Goal: Task Accomplishment & Management: Complete application form

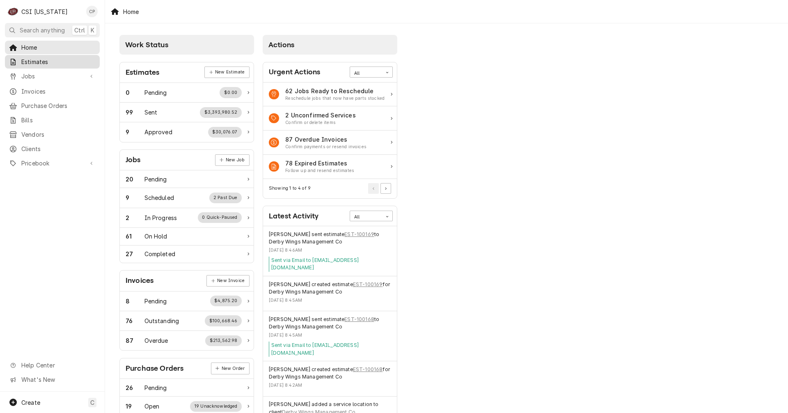
click at [37, 61] on span "Estimates" at bounding box center [58, 61] width 74 height 9
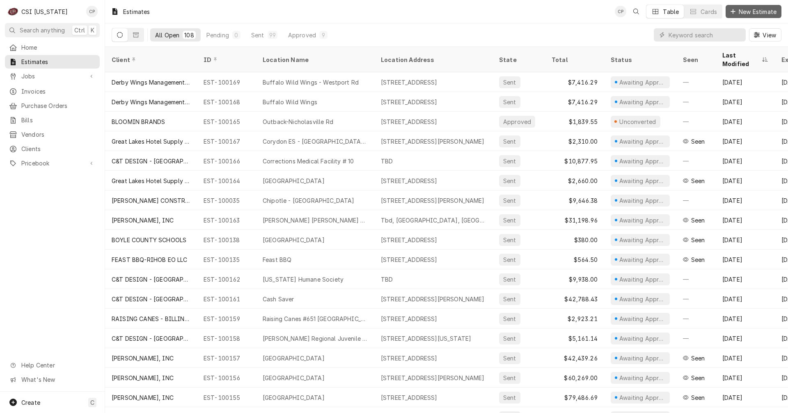
click at [744, 10] on span "New Estimate" at bounding box center [757, 11] width 41 height 9
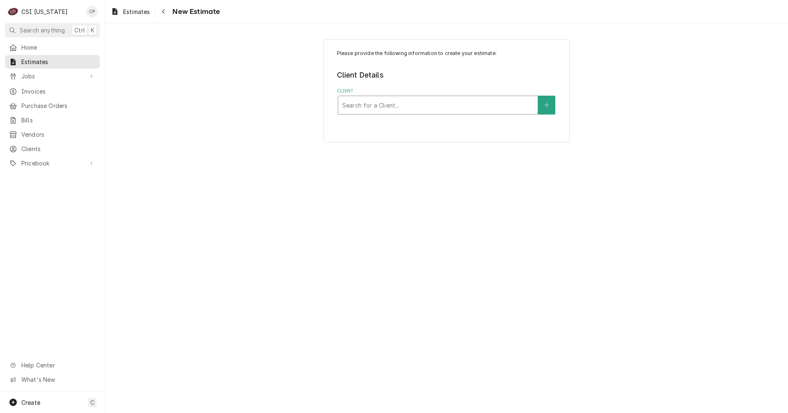
click at [368, 104] on div "Client" at bounding box center [437, 105] width 191 height 15
type input "dou"
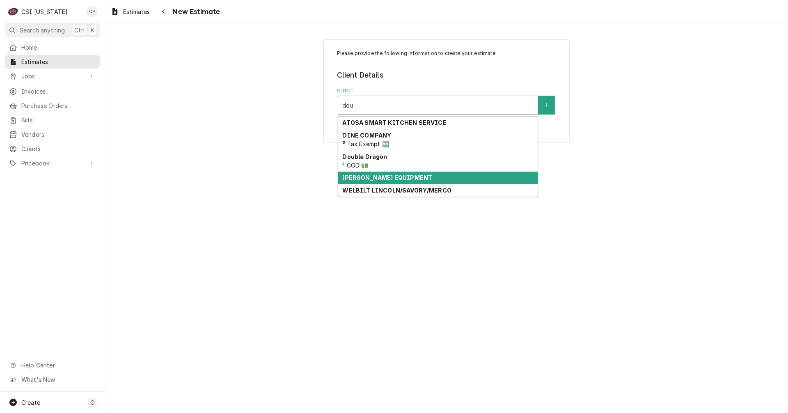
click at [386, 177] on strong "[PERSON_NAME] EQUIPMENT" at bounding box center [387, 177] width 90 height 7
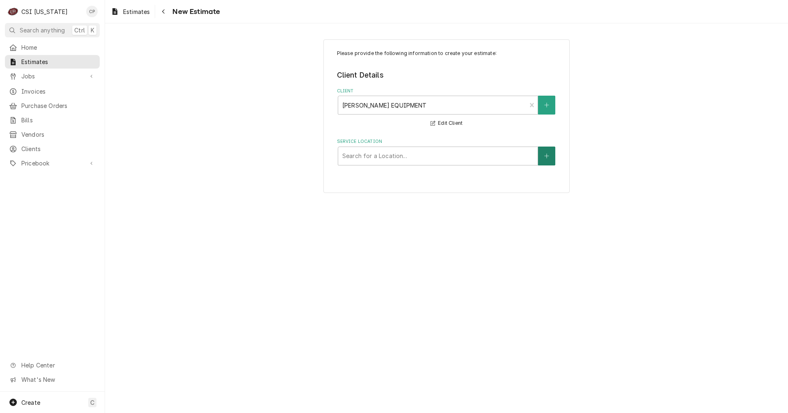
click at [552, 159] on button "Service Location" at bounding box center [546, 155] width 17 height 19
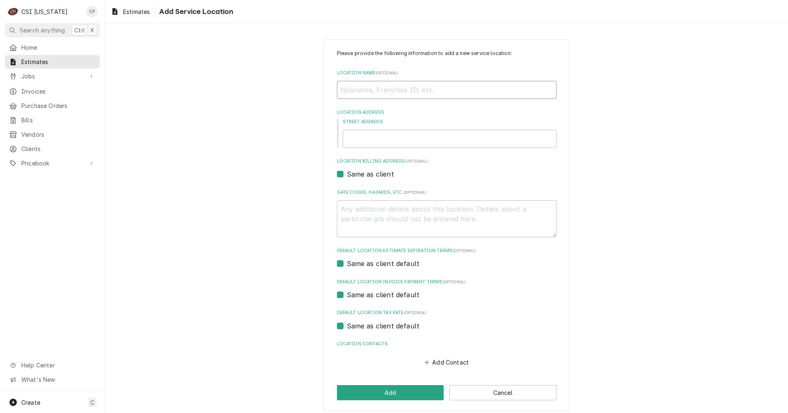
click at [372, 92] on input "Location Name ( optional )" at bounding box center [447, 90] width 220 height 18
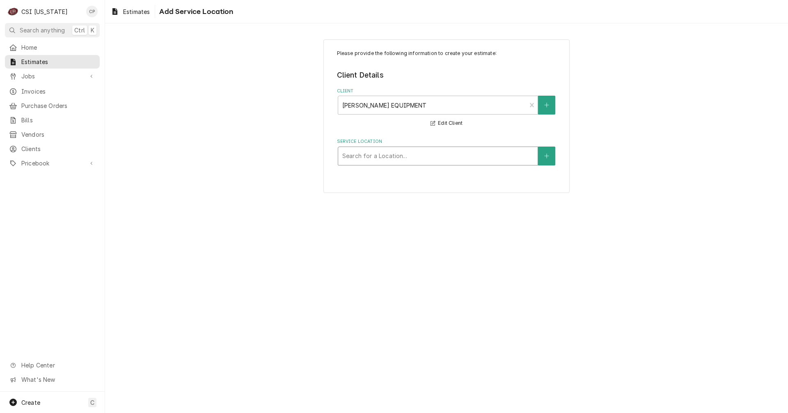
click at [412, 153] on div "Service Location" at bounding box center [437, 156] width 191 height 15
type input "fa"
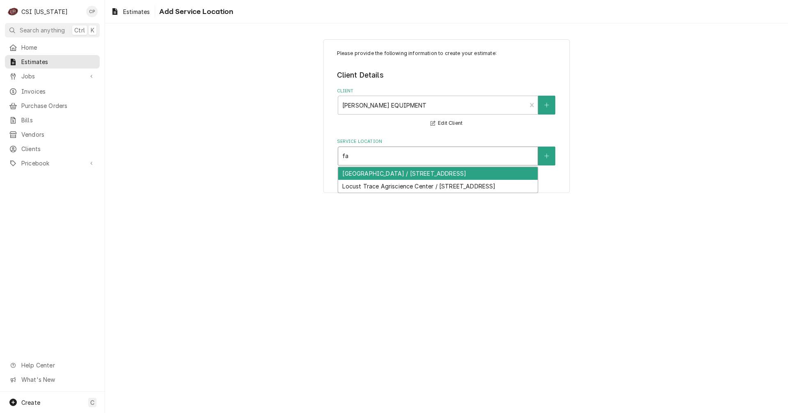
click at [430, 172] on div "Fayette County Public Schools / 701 E Main St, Lexington, KY 40502" at bounding box center [437, 173] width 199 height 13
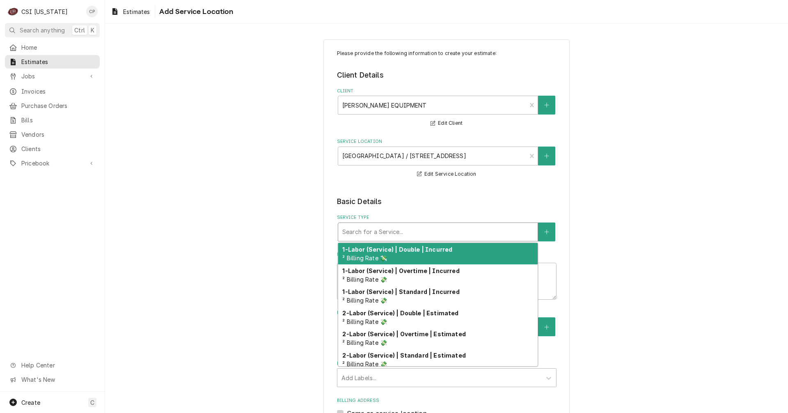
click at [362, 229] on div "Service Type" at bounding box center [437, 231] width 191 height 15
type textarea "x"
type input "s"
type textarea "x"
type input "se"
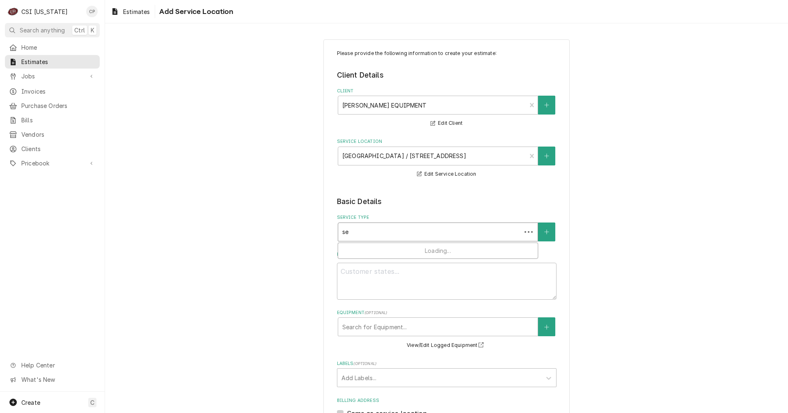
type textarea "x"
type input "set"
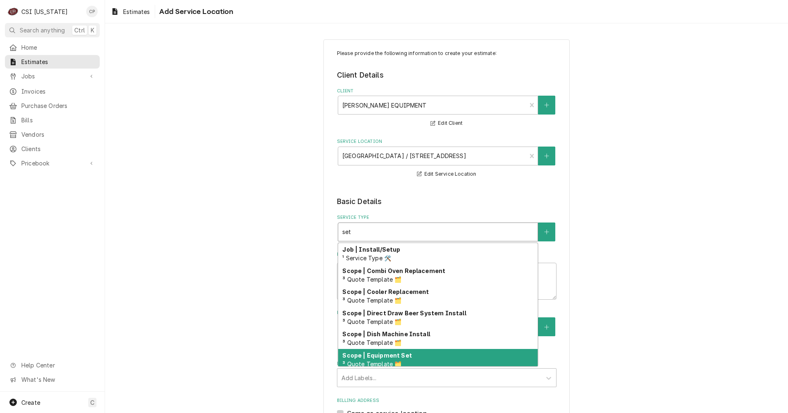
click at [384, 354] on strong "Scope | Equipment Set" at bounding box center [376, 355] width 69 height 7
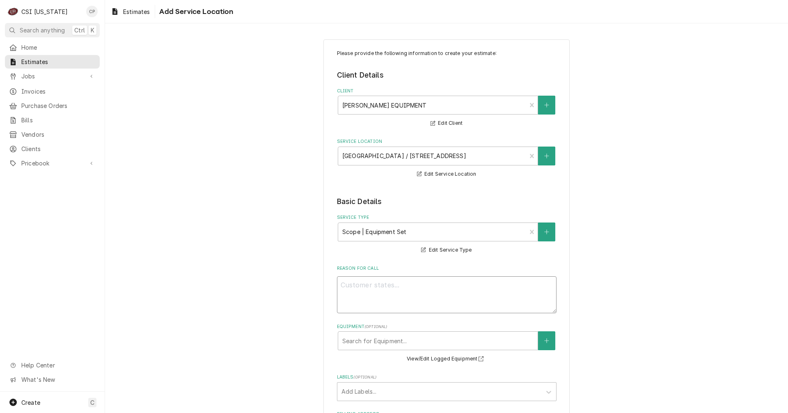
click at [396, 290] on textarea "Reason For Call" at bounding box center [447, 294] width 220 height 37
paste textarea "The quote should include receipt, delivery, uncrate, set in place, and removal …"
type textarea "x"
type textarea "The quote should include receipt, delivery, uncrate, set in place, and removal …"
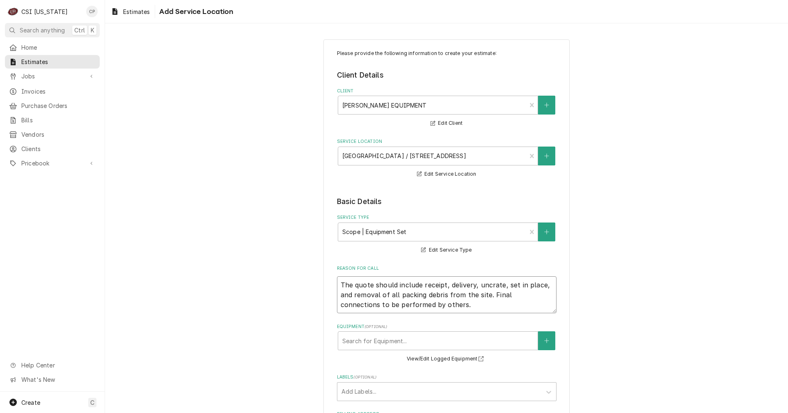
drag, startPoint x: 394, startPoint y: 283, endPoint x: 372, endPoint y: 282, distance: 22.2
click at [372, 282] on textarea "The quote should include receipt, delivery, uncrate, set in place, and removal …" at bounding box center [447, 294] width 220 height 37
type textarea "x"
type textarea "The quote tinclude receipt, delivery, uncrate, set in place, and removal of all…"
type textarea "x"
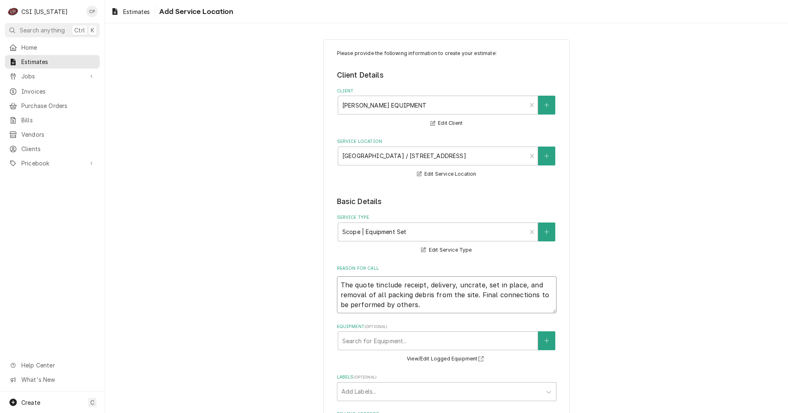
type textarea "The quote t include receipt, delivery, uncrate, set in place, and removal of al…"
type textarea "x"
type textarea "The quote tinclude receipt, delivery, uncrate, set in place, and removal of all…"
type textarea "x"
type textarea "The quote toinclude receipt, delivery, uncrate, set in place, and removal of al…"
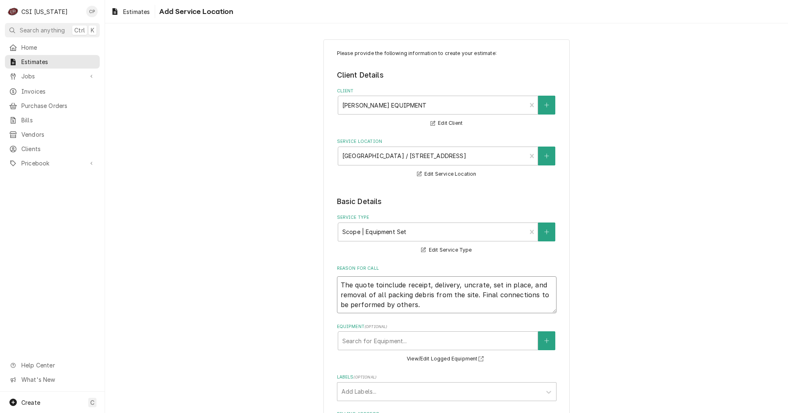
type textarea "x"
type textarea "The quote to include receipt, delivery, uncrate, set in place, and removal of a…"
type textarea "x"
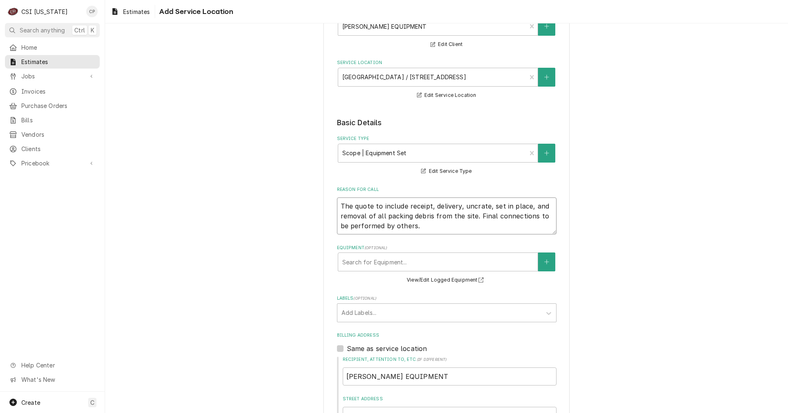
scroll to position [82, 0]
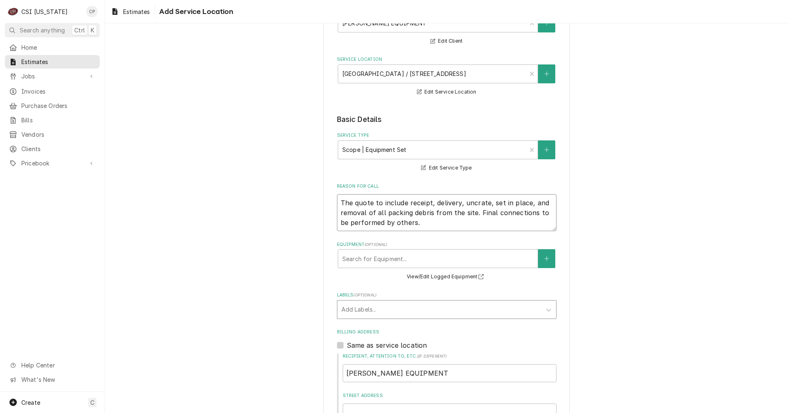
type textarea "The quote to include receipt, delivery, uncrate, set in place, and removal of a…"
click at [351, 309] on div "Labels" at bounding box center [439, 309] width 196 height 15
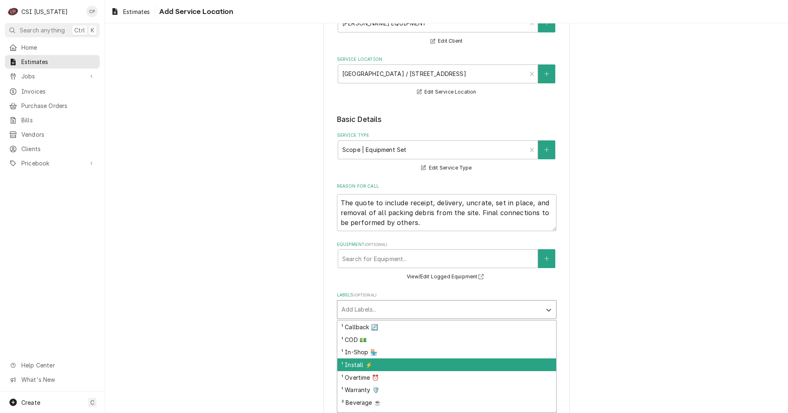
click at [352, 364] on div "¹ Install ⚡️" at bounding box center [446, 364] width 219 height 13
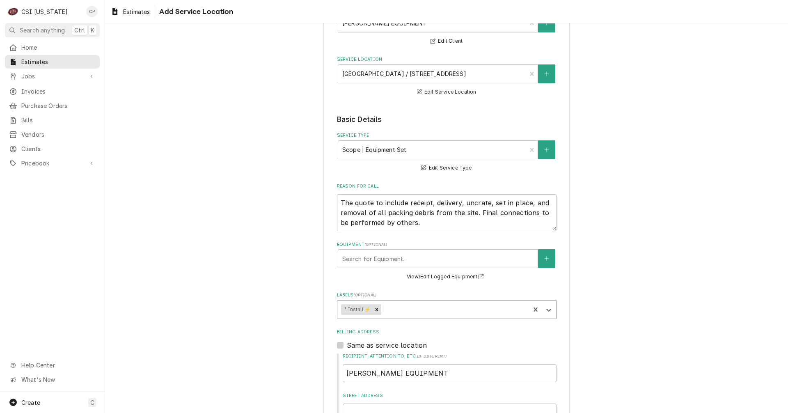
type textarea "x"
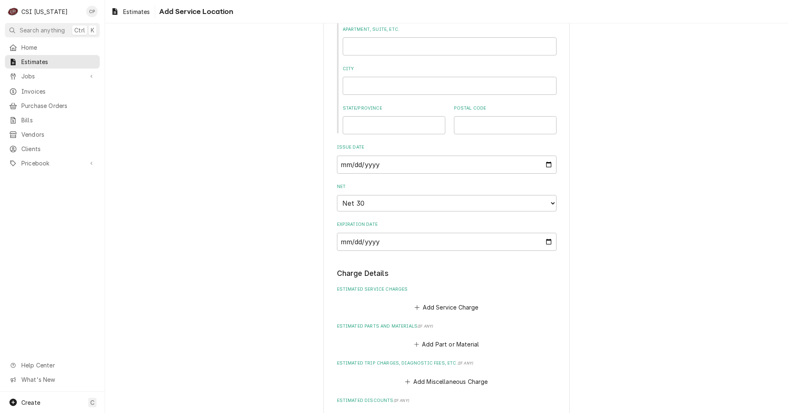
scroll to position [492, 0]
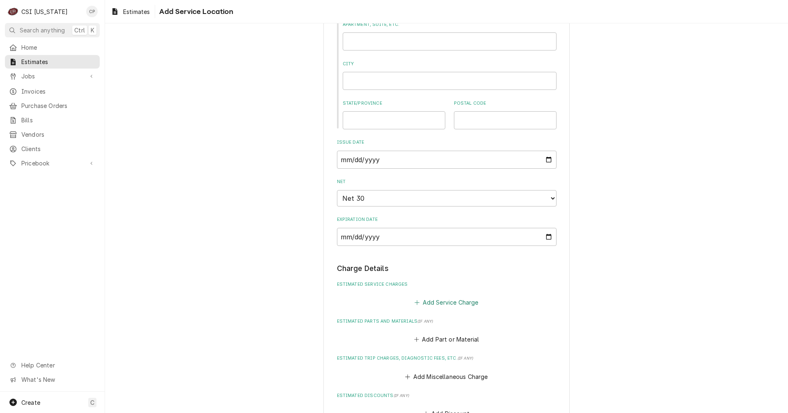
click at [437, 304] on button "Add Service Charge" at bounding box center [446, 301] width 66 height 11
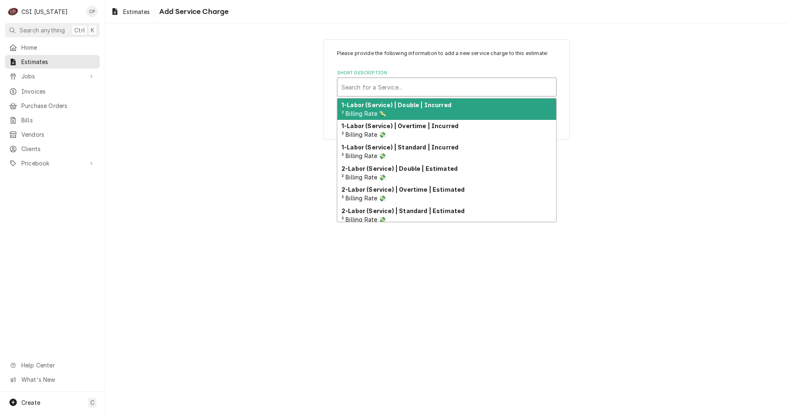
click at [399, 87] on div "Short Description" at bounding box center [446, 87] width 211 height 15
type input "set"
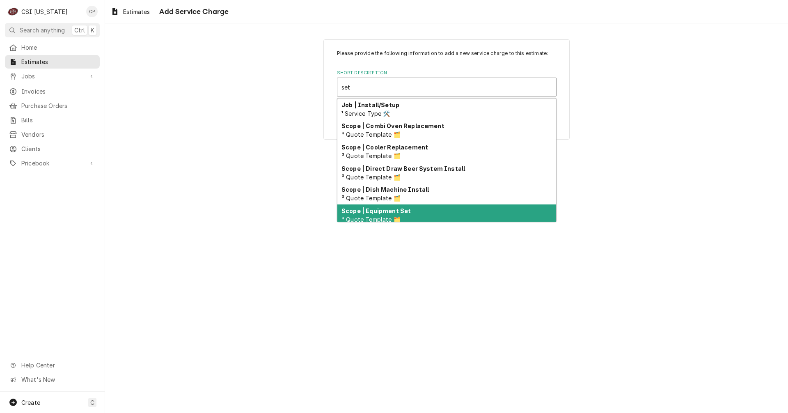
click at [393, 213] on strong "Scope | Equipment Set" at bounding box center [375, 210] width 69 height 7
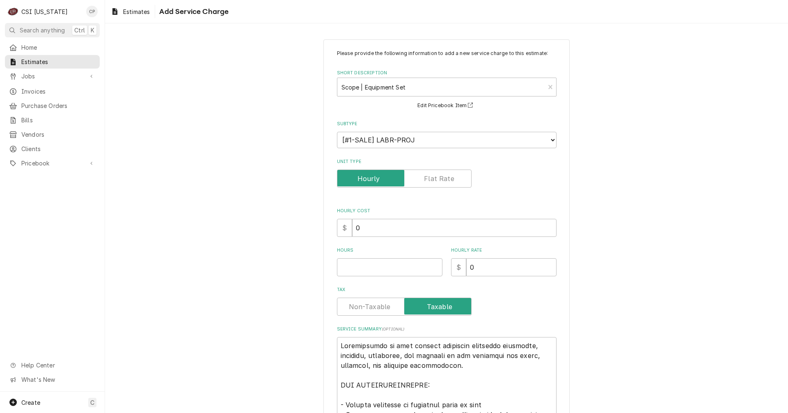
type textarea "x"
click at [438, 179] on label "Unit Type" at bounding box center [404, 178] width 135 height 18
click at [438, 179] on input "Unit Type" at bounding box center [404, 178] width 127 height 18
checkbox input "true"
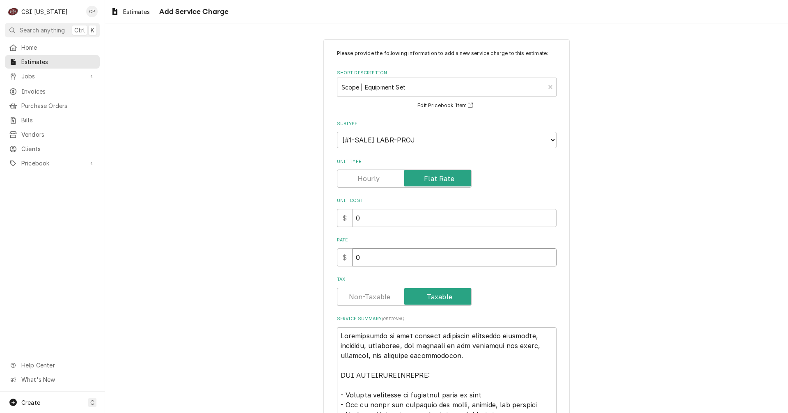
drag, startPoint x: 363, startPoint y: 257, endPoint x: 350, endPoint y: 254, distance: 12.7
click at [352, 254] on input "0" at bounding box center [454, 257] width 204 height 18
type textarea "x"
type input "1"
type textarea "x"
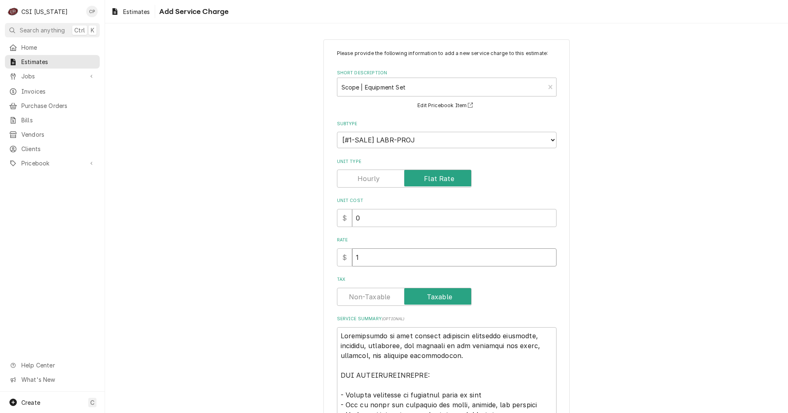
type input "11"
type textarea "x"
type input "111"
type textarea "x"
type input "1113"
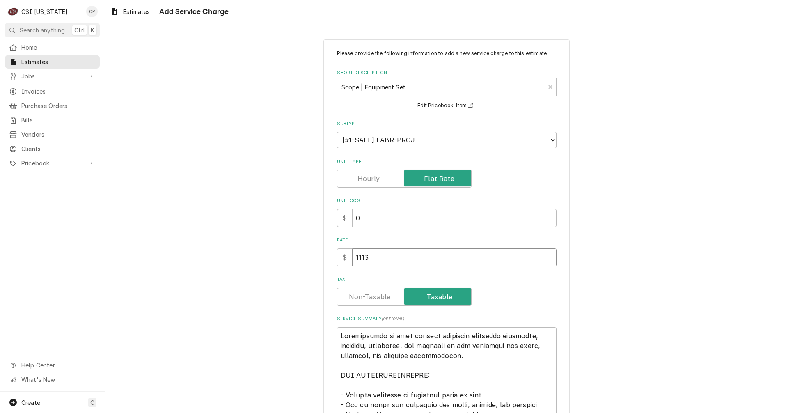
type textarea "x"
type input "11130"
type textarea "x"
type input "11130.0"
type textarea "x"
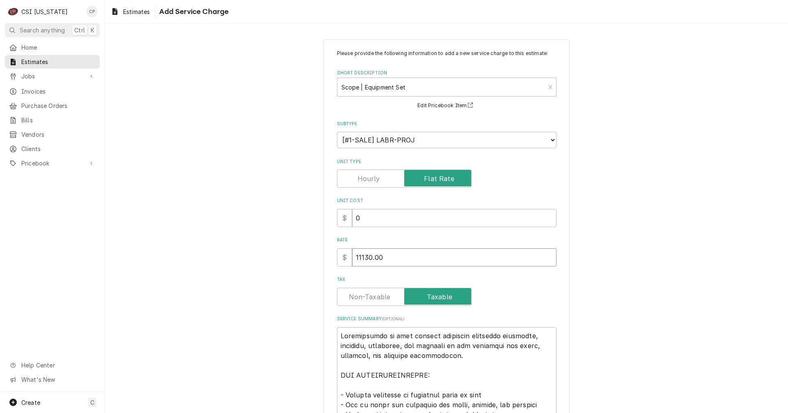
type input "11130.00"
type textarea "x"
click at [371, 299] on label "Tax" at bounding box center [404, 297] width 135 height 18
click at [371, 299] on input "Tax" at bounding box center [404, 297] width 127 height 18
checkbox input "false"
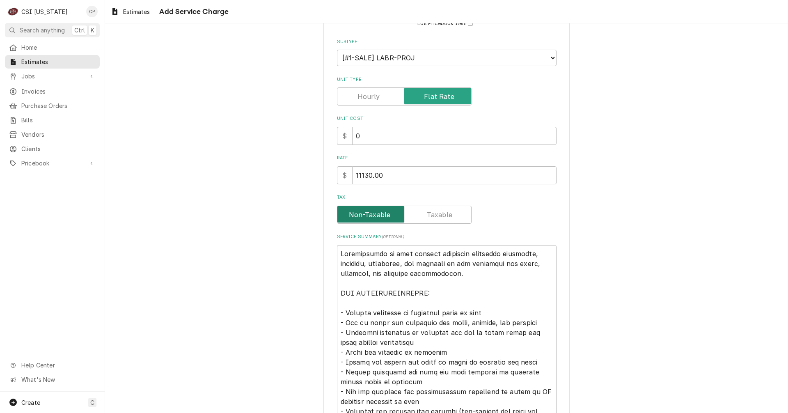
scroll to position [164, 0]
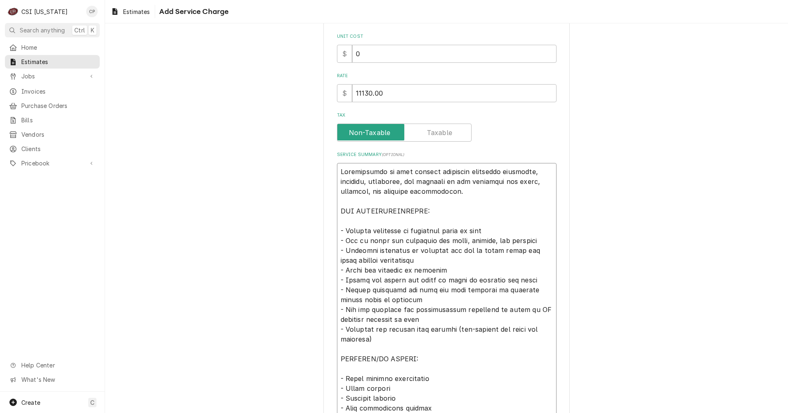
click at [405, 258] on textarea "Service Summary ( optional )" at bounding box center [447, 349] width 220 height 372
type textarea "x"
type textarea "Installation of food service equipment including receiving, assembly, placement…"
type textarea "x"
type textarea "Installation of food service equipment including receiving, assembly, placement…"
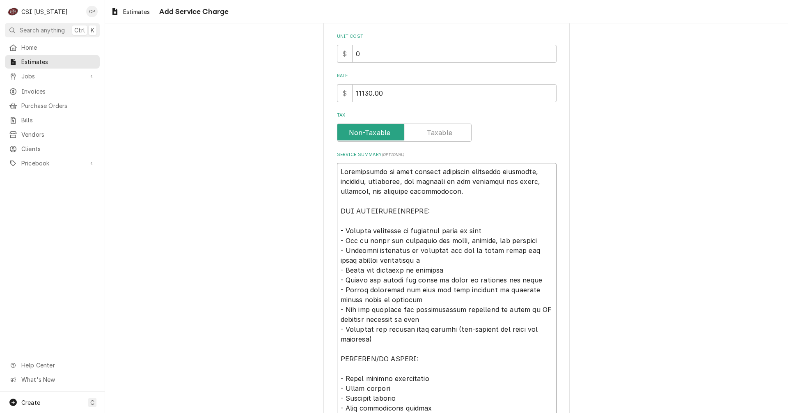
type textarea "x"
type textarea "Installation of food service equipment including receiving, assembly, placement…"
type textarea "x"
type textarea "Installation of food service equipment including receiving, assembly, placement…"
type textarea "x"
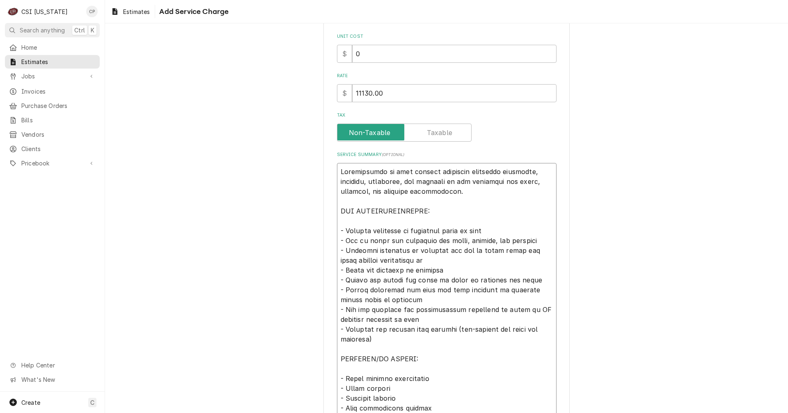
type textarea "Installation of food service equipment including receiving, assembly, placement…"
type textarea "x"
type textarea "Installation of food service equipment including receiving, assembly, placement…"
type textarea "x"
type textarea "Installation of food service equipment including receiving, assembly, placement…"
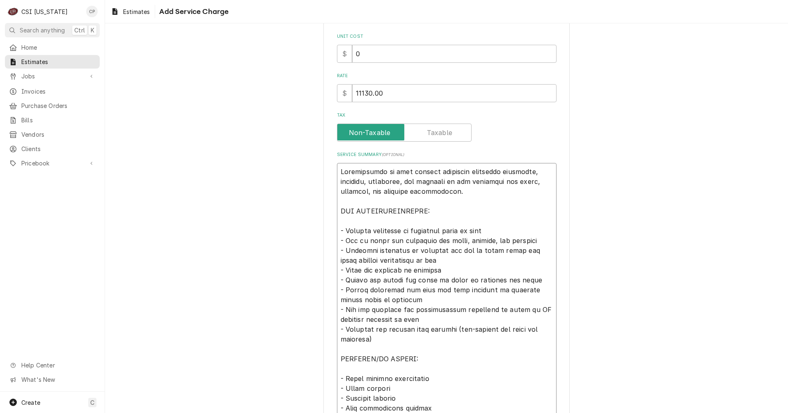
type textarea "x"
type textarea "Installation of food service equipment including receiving, assembly, placement…"
type textarea "x"
type textarea "Installation of food service equipment including receiving, assembly, placement…"
type textarea "x"
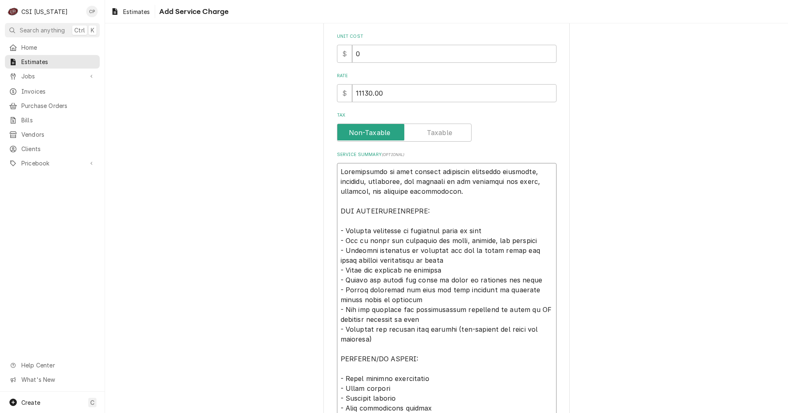
type textarea "Installation of food service equipment including receiving, assembly, placement…"
drag, startPoint x: 337, startPoint y: 268, endPoint x: 540, endPoint y: 299, distance: 205.9
click at [540, 299] on textarea "Service Summary ( optional )" at bounding box center [447, 349] width 220 height 372
type textarea "x"
type textarea "Installation of food service equipment including receiving, assembly, placement…"
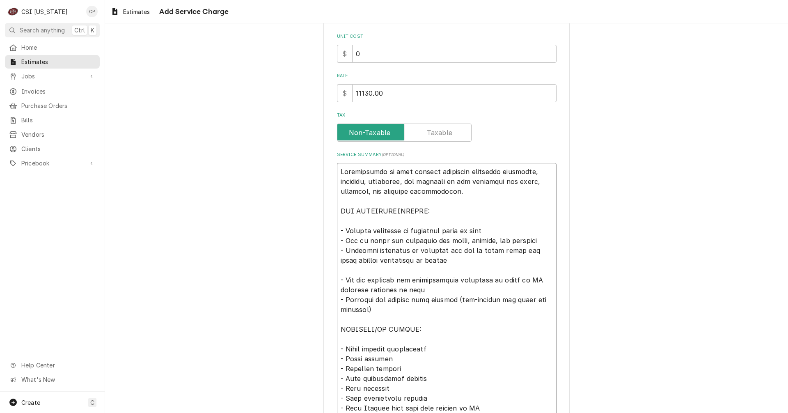
type textarea "x"
type textarea "Installation of food service equipment including receiving, assembly, placement…"
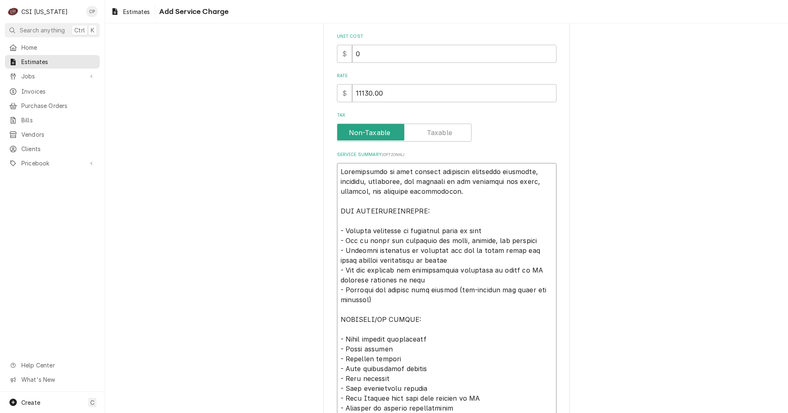
drag, startPoint x: 336, startPoint y: 290, endPoint x: 375, endPoint y: 301, distance: 41.0
click at [375, 301] on textarea "Service Summary ( optional )" at bounding box center [447, 329] width 220 height 332
type textarea "x"
type textarea "Installation of food service equipment including receiving, assembly, placement…"
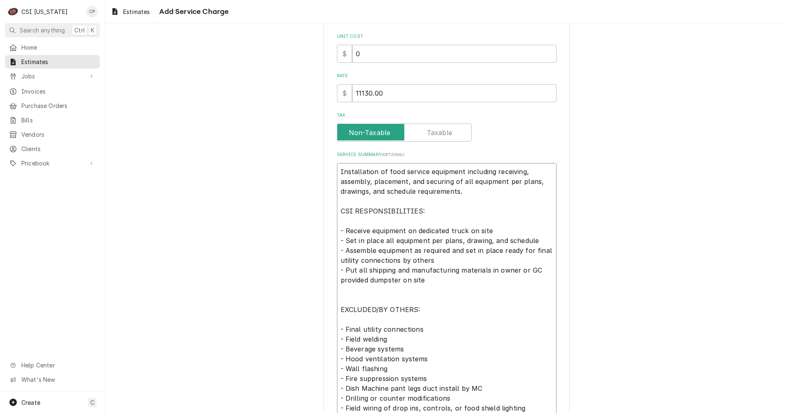
type textarea "x"
type textarea "Installation of food service equipment including receiving, assembly, placement…"
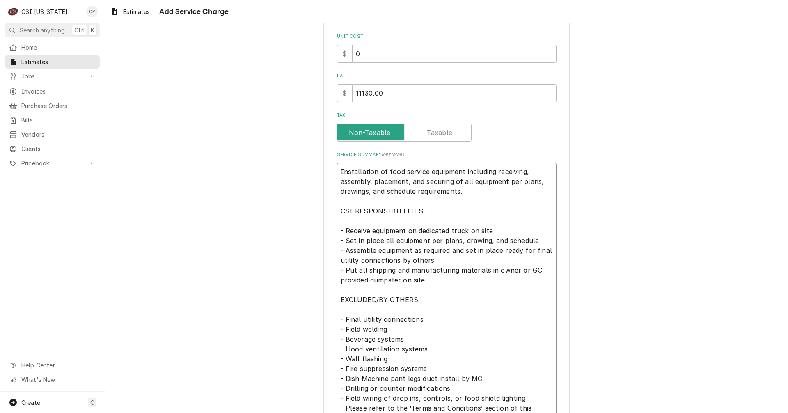
type textarea "x"
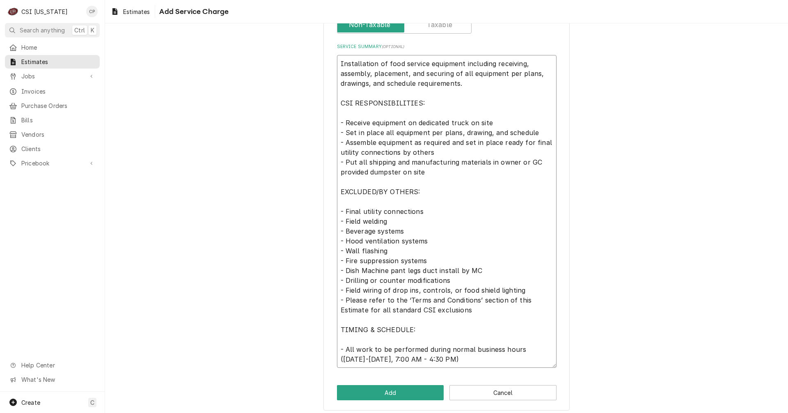
scroll to position [277, 0]
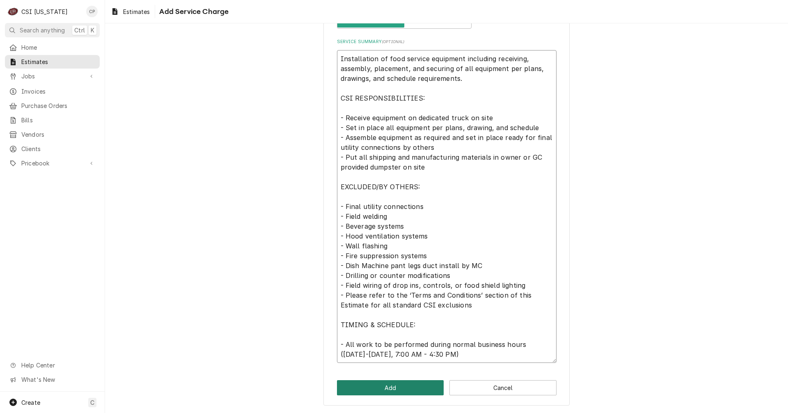
type textarea "Installation of food service equipment including receiving, assembly, placement…"
click at [393, 384] on button "Add" at bounding box center [390, 387] width 107 height 15
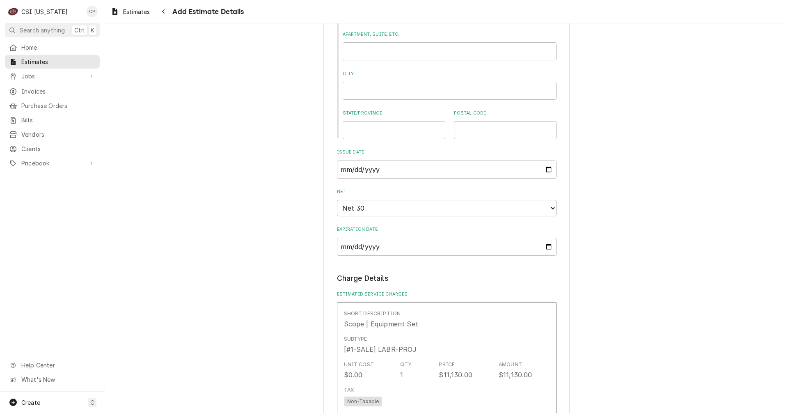
type textarea "x"
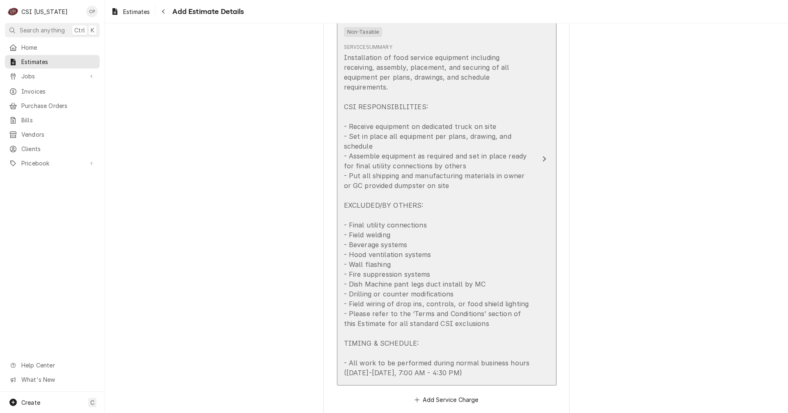
scroll to position [975, 0]
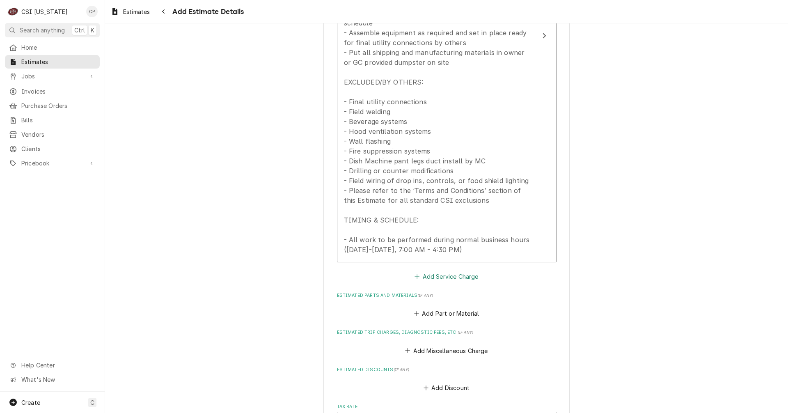
click at [448, 270] on button "Add Service Charge" at bounding box center [446, 275] width 66 height 11
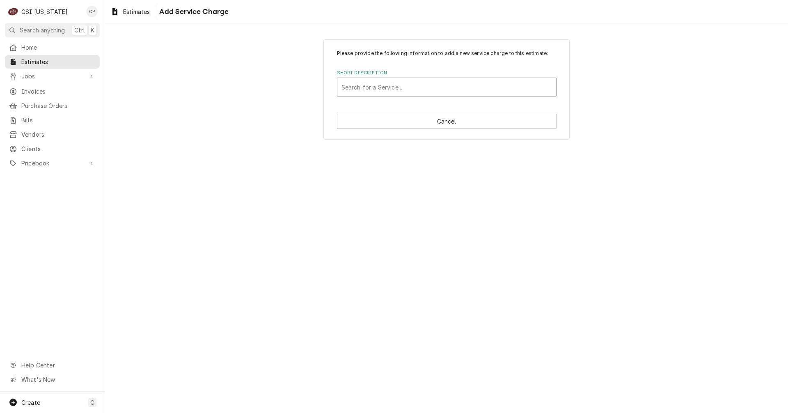
click at [389, 88] on div "Short Description" at bounding box center [446, 87] width 211 height 15
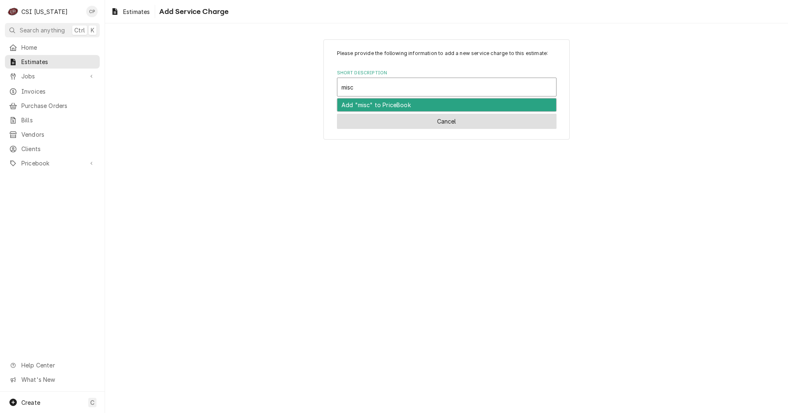
type input "misc"
click at [443, 121] on button "Cancel" at bounding box center [447, 121] width 220 height 15
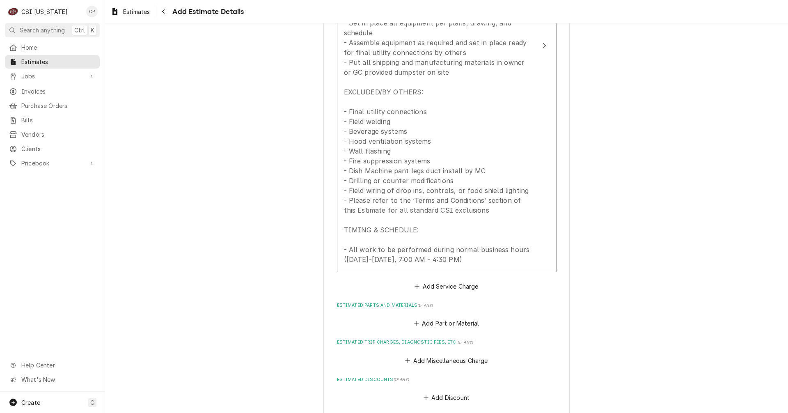
scroll to position [991, 0]
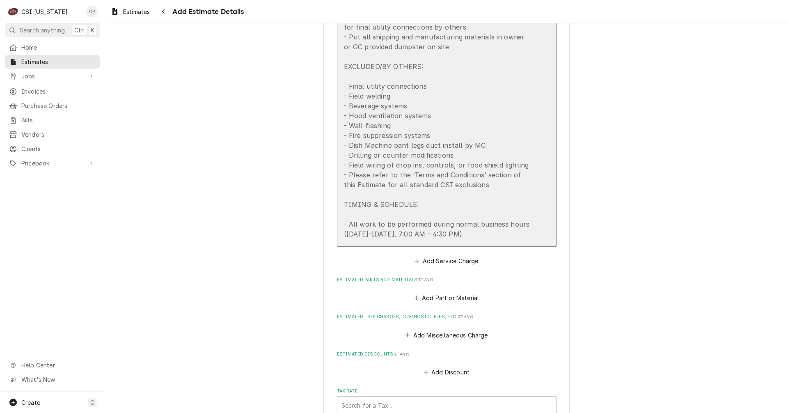
type textarea "x"
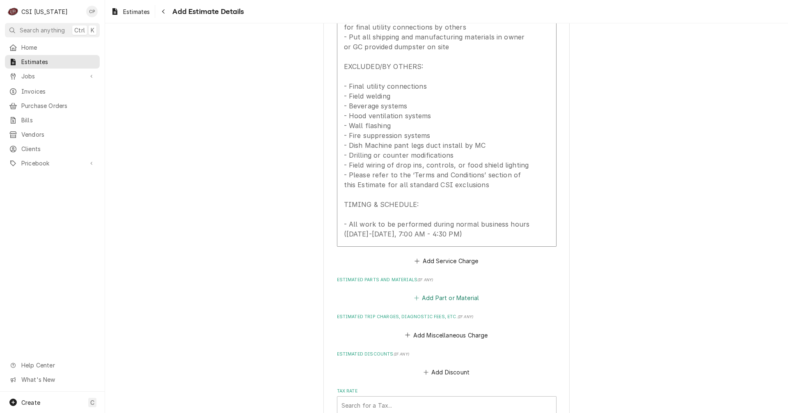
click at [435, 292] on button "Add Part or Material" at bounding box center [446, 297] width 68 height 11
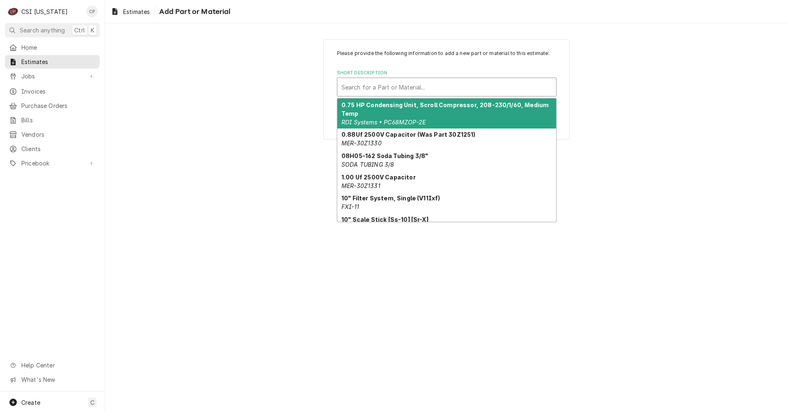
click at [390, 89] on div "Short Description" at bounding box center [446, 87] width 211 height 15
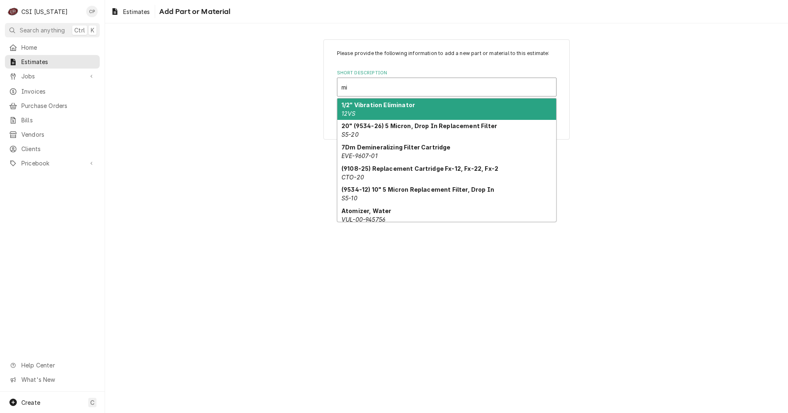
type input "mis"
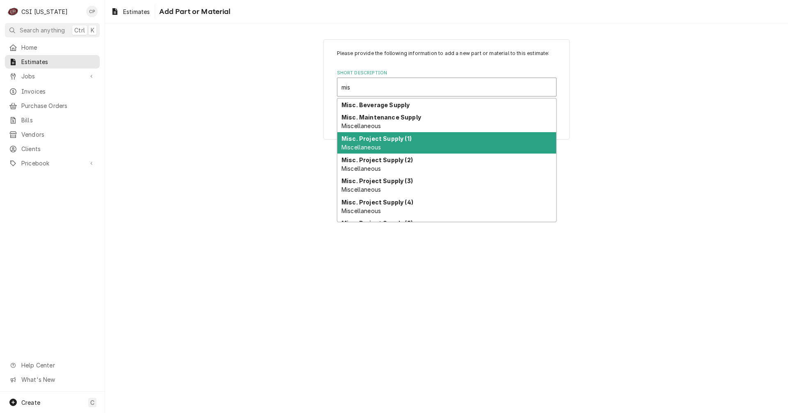
click at [381, 141] on strong "Misc. Project Supply (1)" at bounding box center [376, 138] width 70 height 7
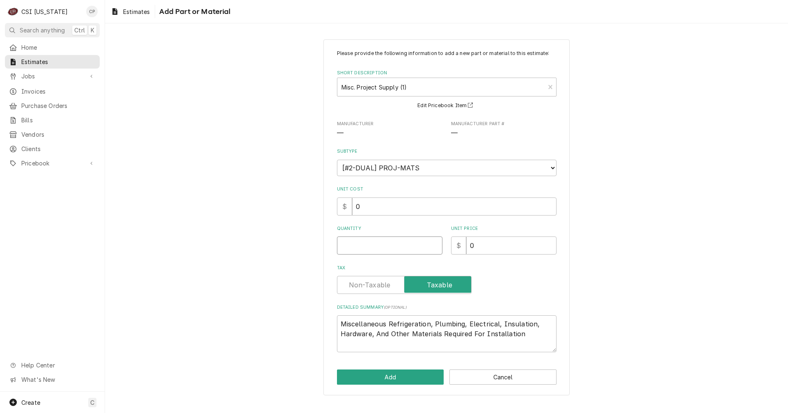
click at [387, 243] on input "Quantity" at bounding box center [389, 245] width 105 height 18
type textarea "x"
type input "1"
type textarea "x"
type input "1"
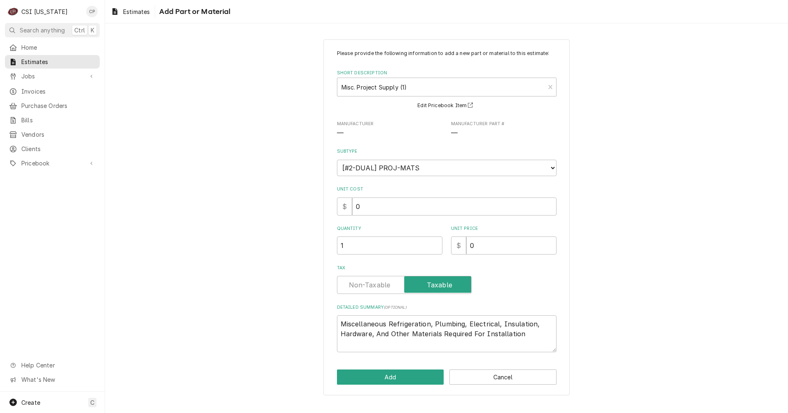
click at [380, 289] on label "Tax" at bounding box center [404, 285] width 135 height 18
click at [380, 289] on input "Tax" at bounding box center [404, 285] width 127 height 18
checkbox input "false"
drag, startPoint x: 339, startPoint y: 322, endPoint x: 571, endPoint y: 339, distance: 232.5
click at [571, 339] on div "Please provide the following information to add a new part or material to this …" at bounding box center [446, 217] width 683 height 370
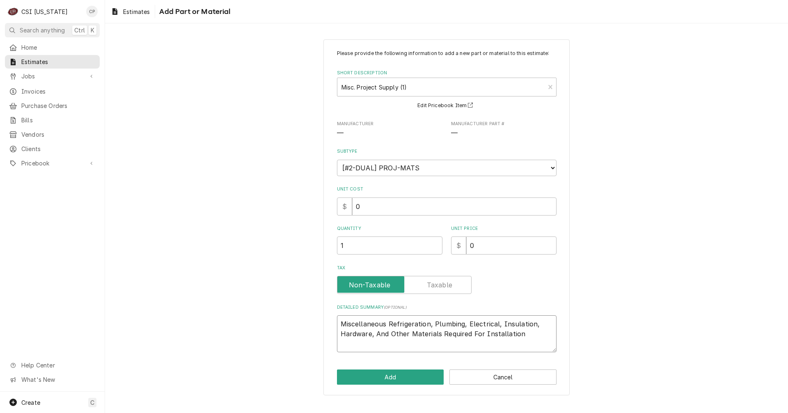
type textarea "x"
click at [380, 325] on textarea "Detailed Summary ( optional )" at bounding box center [447, 333] width 220 height 37
paste textarea "Alto Sham Combi oven $2,660.00 Scotsman Ice Machine $1,400.00 Hatco Booster hea…"
type textarea "x"
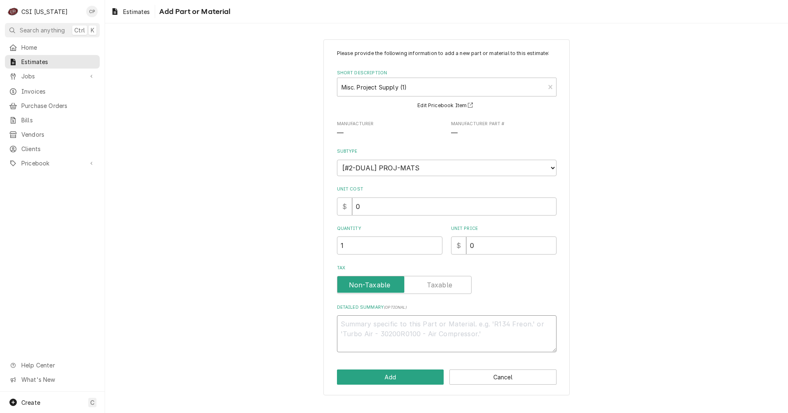
type textarea "Alto Sham Combi oven $2,660.00 Scotsman Ice Machine $1,400.00 Hatco Booster hea…"
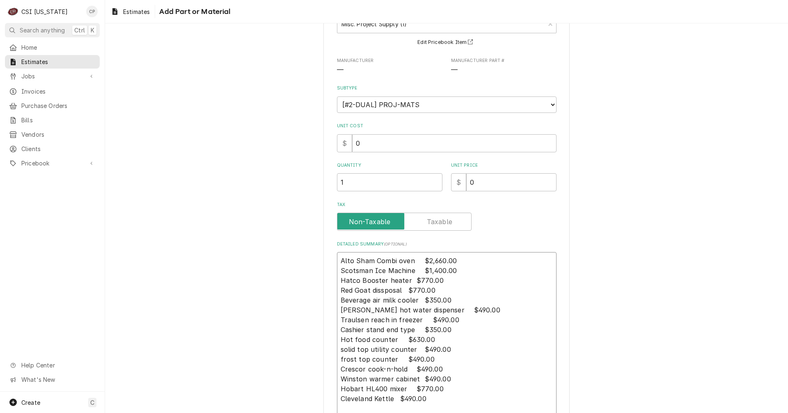
type textarea "x"
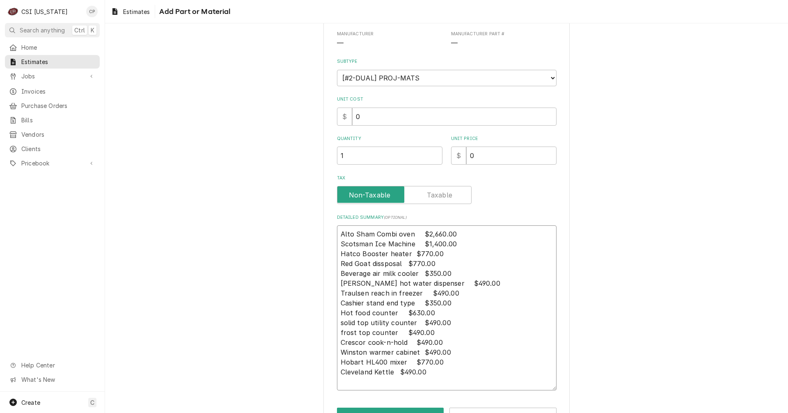
scroll to position [104, 0]
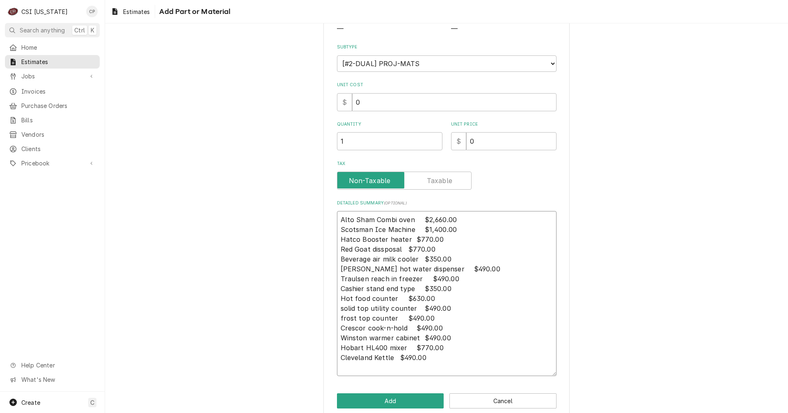
type textarea "Alto Sham Combi oven $2,660.00 Scotsman Ice Machine $1,400.00 Hatco Booster hea…"
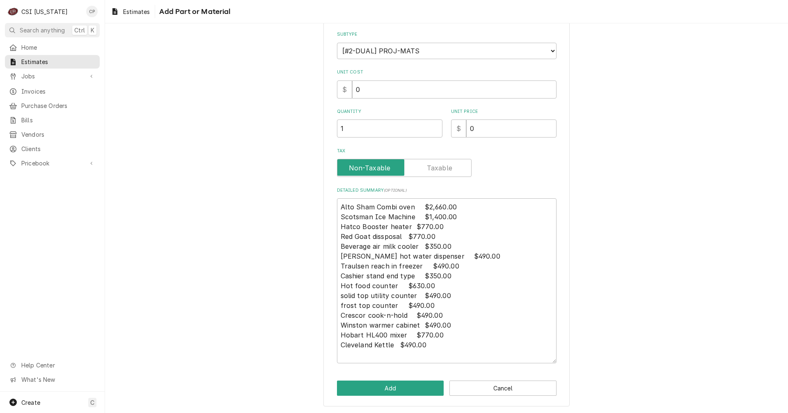
scroll to position [117, 0]
click at [389, 387] on button "Add" at bounding box center [390, 387] width 107 height 15
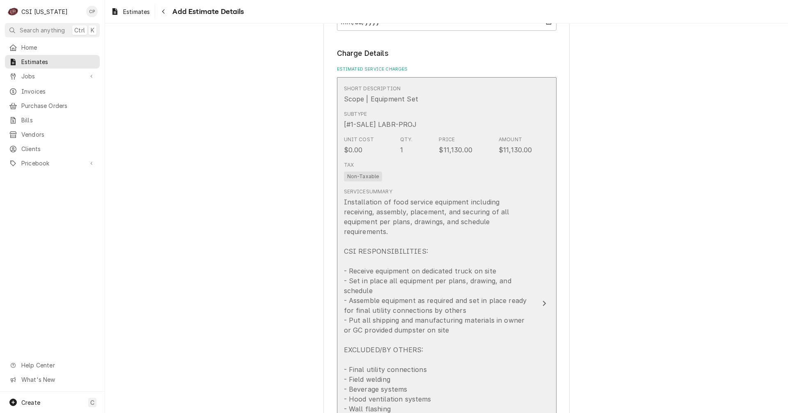
scroll to position [719, 0]
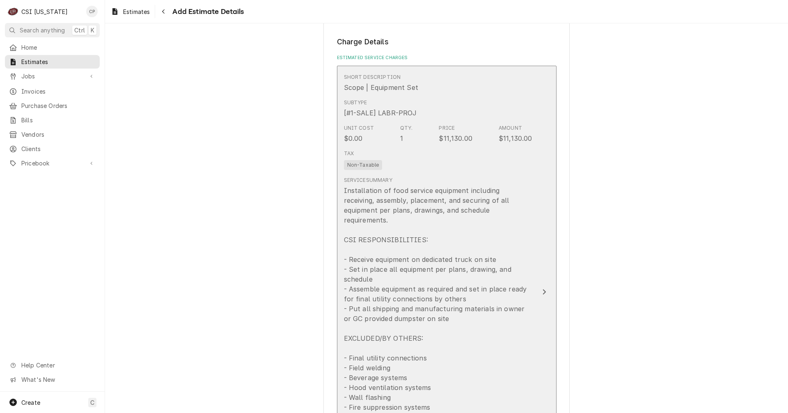
click at [542, 288] on icon "Update Line Item" at bounding box center [544, 291] width 4 height 7
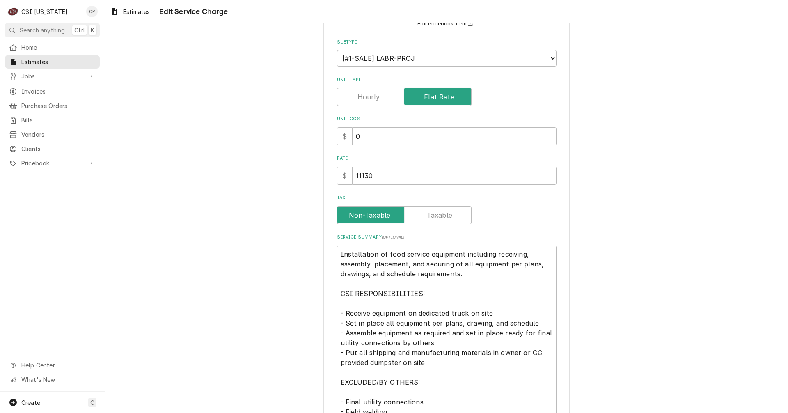
scroll to position [82, 0]
click at [522, 256] on textarea "Installation of food service equipment including receiving, assembly, placement…" at bounding box center [447, 401] width 220 height 313
type textarea "x"
type textarea "Installation of food service equipment including receiving, assembly, placement…"
type textarea "x"
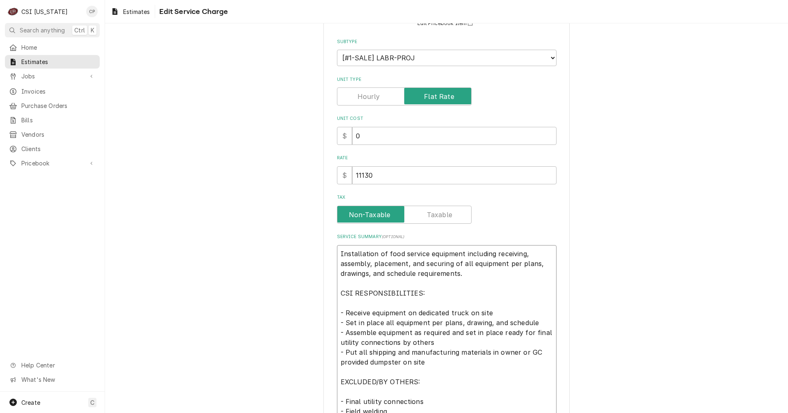
type textarea "Installation of food service equipment including receiving, d assembly, placeme…"
type textarea "x"
type textarea "Installation of food service equipment including receiving, de assembly, placem…"
type textarea "x"
type textarea "Installation of food service equipment including receiving, del assembly, place…"
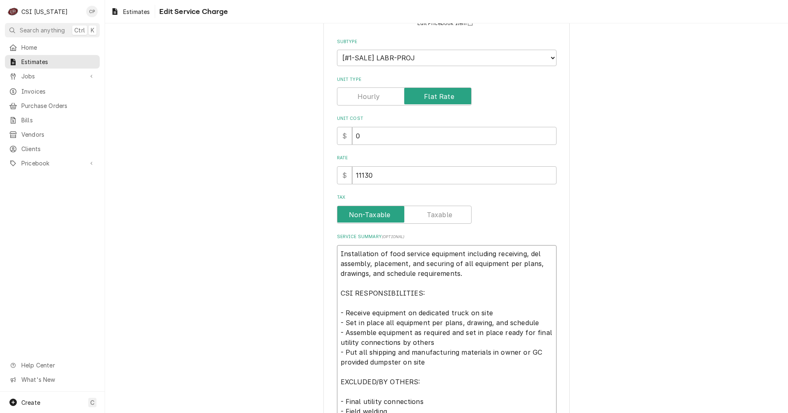
type textarea "x"
type textarea "Installation of food service equipment including receiving, deli assembly, plac…"
type textarea "x"
type textarea "Installation of food service equipment including receiving, deliv assembly, pla…"
type textarea "x"
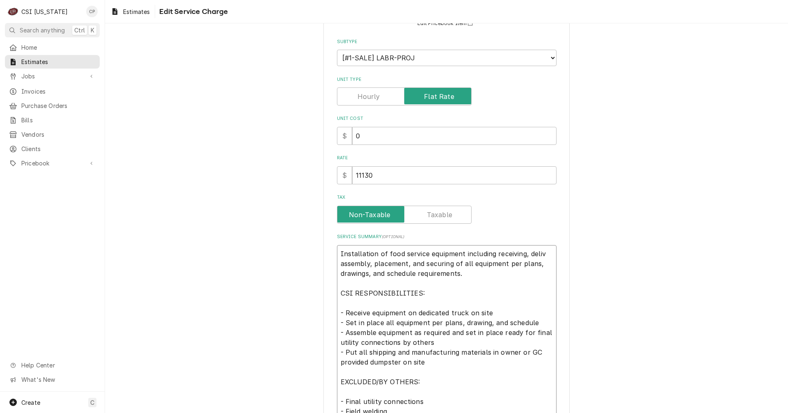
type textarea "Installation of food service equipment including receiving, delive assembly, pl…"
type textarea "x"
type textarea "Installation of food service equipment including receiving, deliver assembly, p…"
type textarea "x"
type textarea "Installation of food service equipment including receiving, delivery assembly, …"
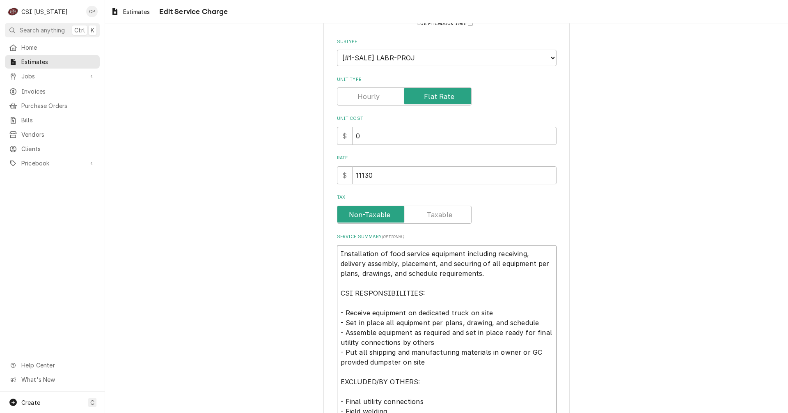
type textarea "x"
type textarea "Installation of food service equipment including receiving, delivery, assembly,…"
drag, startPoint x: 405, startPoint y: 312, endPoint x: 491, endPoint y: 312, distance: 86.6
click at [491, 312] on textarea "Installation of food service equipment including receiving, delivery, assembly,…" at bounding box center [447, 401] width 220 height 313
type textarea "x"
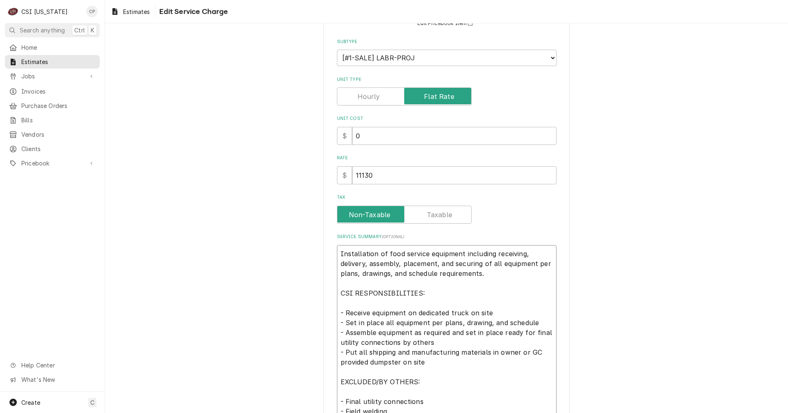
type textarea "Installation of food service equipment including receiving, delivery, assembly,…"
type textarea "x"
type textarea "Installation of food service equipment including receiving, delivery, assembly,…"
type textarea "x"
type textarea "Installation of food service equipment including receiving, delivery, assembly,…"
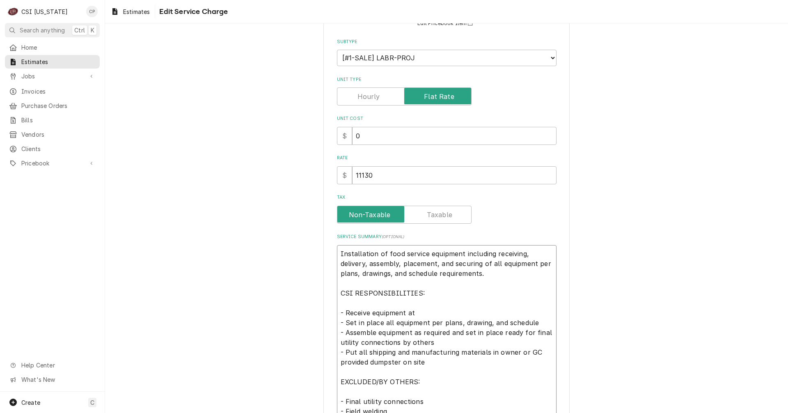
type textarea "x"
type textarea "Installation of food service equipment including receiving, delivery, assembly,…"
type textarea "x"
type textarea "Installation of food service equipment including receiving, delivery, assembly,…"
type textarea "x"
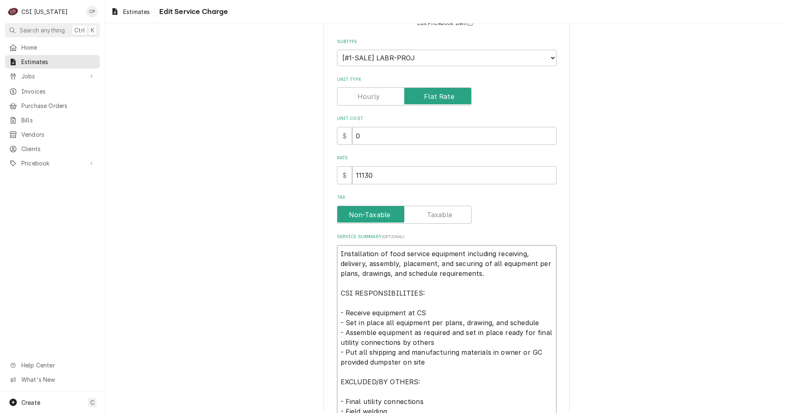
type textarea "Installation of food service equipment including receiving, delivery, assembly,…"
type textarea "x"
type textarea "Installation of food service equipment including receiving, delivery, assembly,…"
type textarea "x"
type textarea "Installation of food service equipment including receiving, delivery, assembly,…"
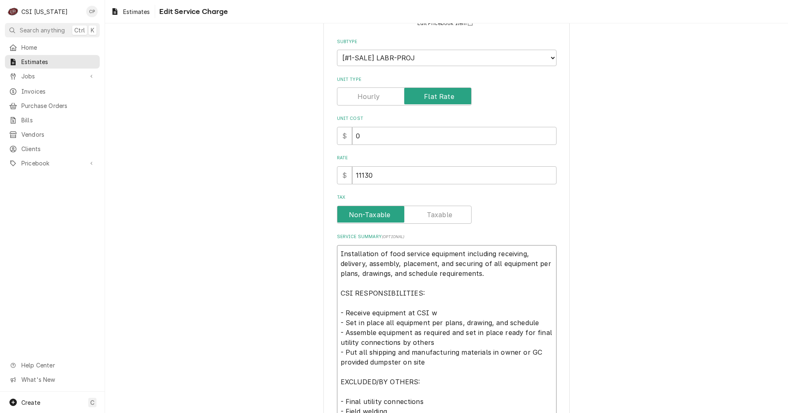
type textarea "x"
type textarea "Installation of food service equipment including receiving, delivery, assembly,…"
type textarea "x"
type textarea "Installation of food service equipment including receiving, delivery, assembly,…"
type textarea "x"
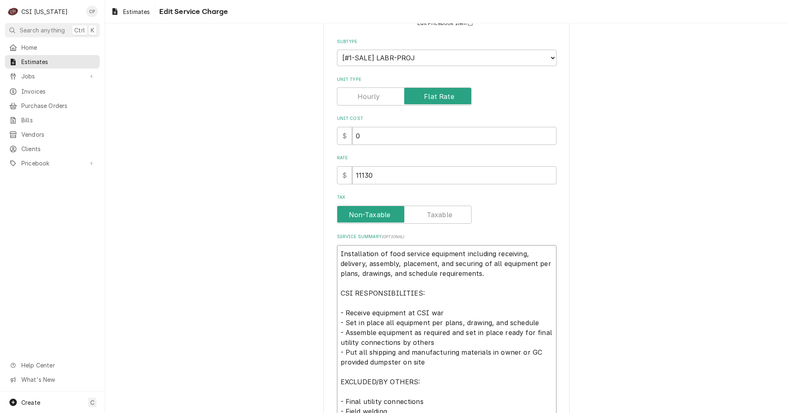
type textarea "Installation of food service equipment including receiving, delivery, assembly,…"
type textarea "x"
type textarea "Installation of food service equipment including receiving, delivery, assembly,…"
type textarea "x"
type textarea "Installation of food service equipment including receiving, delivery, assembly,…"
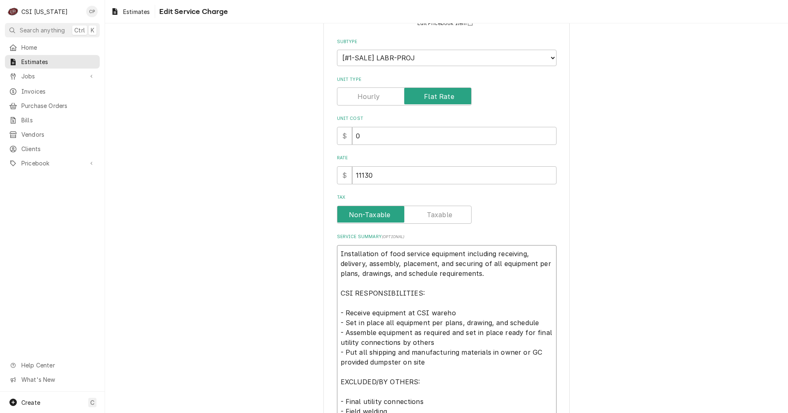
type textarea "x"
type textarea "Installation of food service equipment including receiving, delivery, assembly,…"
type textarea "x"
type textarea "Installation of food service equipment including receiving, delivery, assembly,…"
type textarea "x"
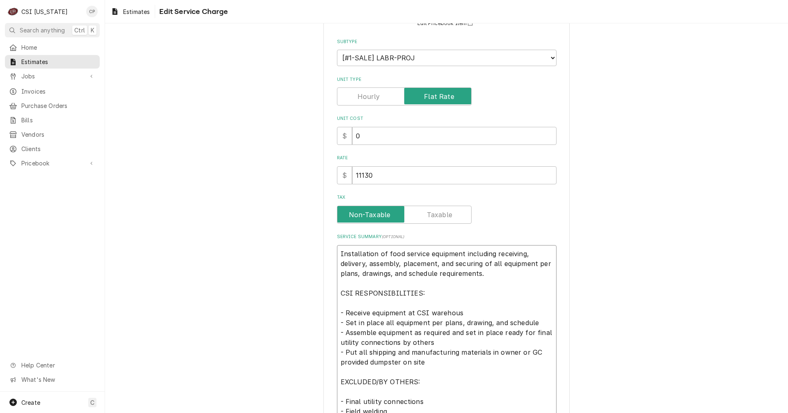
type textarea "Installation of food service equipment including receiving, delivery, assembly,…"
type textarea "x"
type textarea "Installation of food service equipment including receiving, delivery, assembly,…"
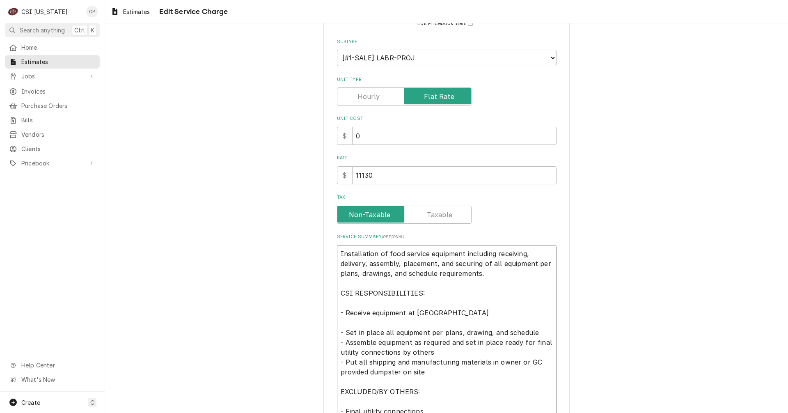
type textarea "x"
type textarea "Installation of food service equipment including receiving, delivery, assembly,…"
type textarea "x"
type textarea "Installation of food service equipment including receiving, delivery, assembly,…"
type textarea "x"
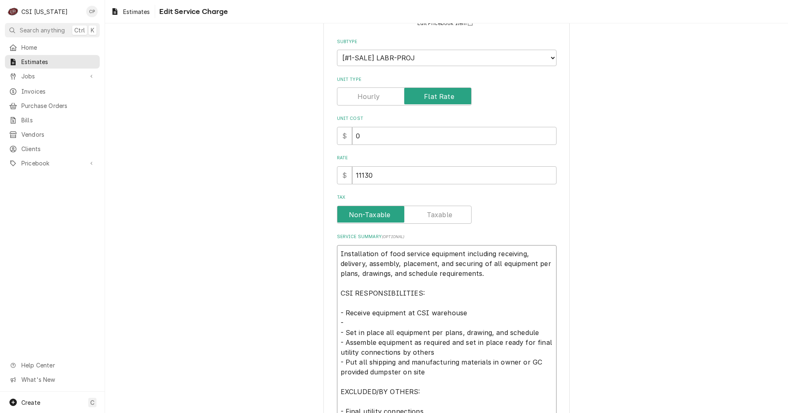
type textarea "Installation of food service equipment including receiving, delivery, assembly,…"
type textarea "x"
type textarea "Installation of food service equipment including receiving, delivery, assembly,…"
type textarea "x"
type textarea "Installation of food service equipment including receiving, delivery, assembly,…"
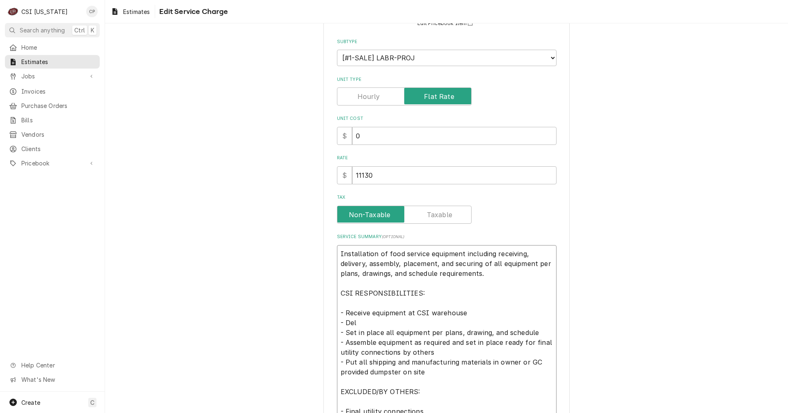
type textarea "x"
type textarea "Installation of food service equipment including receiving, delivery, assembly,…"
type textarea "x"
type textarea "Installation of food service equipment including receiving, delivery, assembly,…"
type textarea "x"
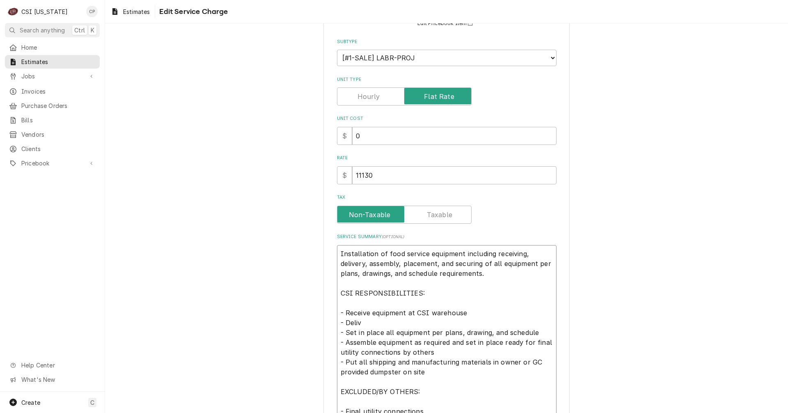
type textarea "Installation of food service equipment including receiving, delivery, assembly,…"
type textarea "x"
type textarea "Installation of food service equipment including receiving, delivery, assembly,…"
type textarea "x"
type textarea "Installation of food service equipment including receiving, delivery, assembly,…"
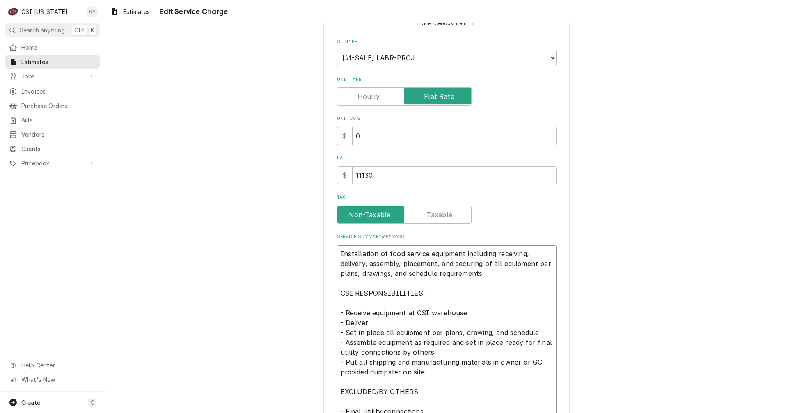
type textarea "x"
type textarea "Installation of food service equipment including receiving, delivery, assembly,…"
type textarea "x"
type textarea "Installation of food service equipment including receiving, delivery, assembly,…"
type textarea "x"
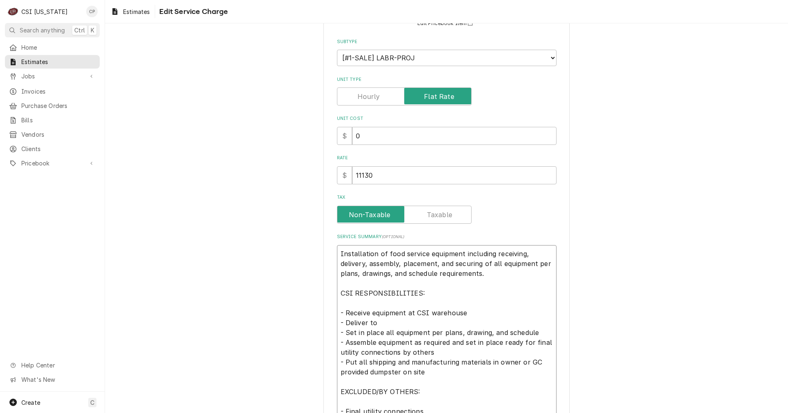
type textarea "Installation of food service equipment including receiving, delivery, assembly,…"
type textarea "x"
type textarea "Installation of food service equipment including receiving, delivery, assembly,…"
type textarea "x"
type textarea "Installation of food service equipment including receiving, delivery, assembly,…"
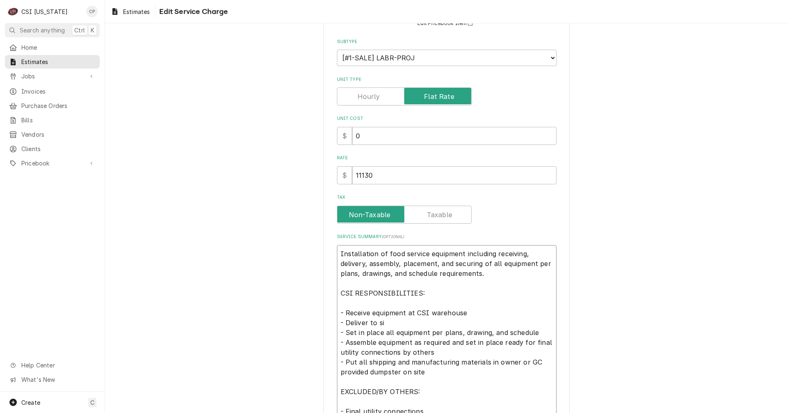
type textarea "x"
type textarea "Installation of food service equipment including receiving, delivery, assembly,…"
type textarea "x"
type textarea "Installation of food service equipment including receiving, delivery, assembly,…"
type textarea "x"
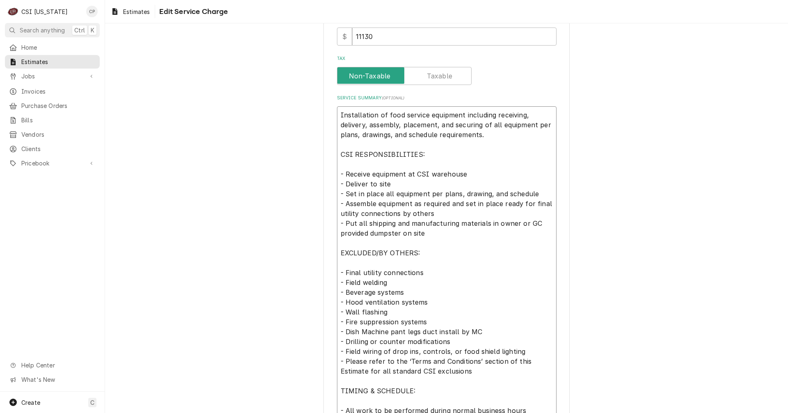
scroll to position [246, 0]
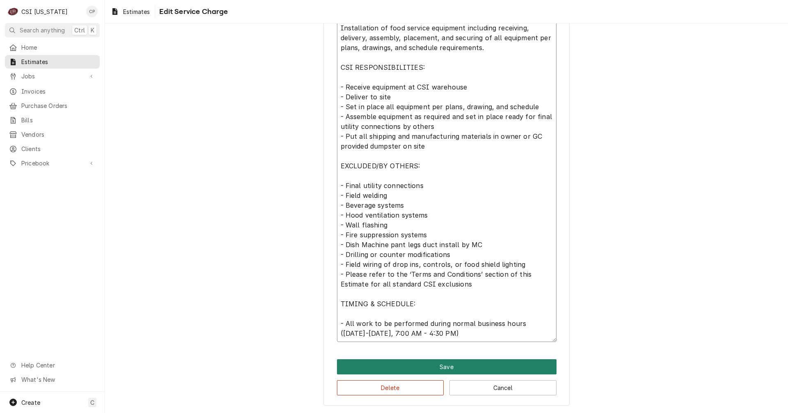
type textarea "Installation of food service equipment including receiving, delivery, assembly,…"
click at [441, 368] on button "Save" at bounding box center [447, 366] width 220 height 15
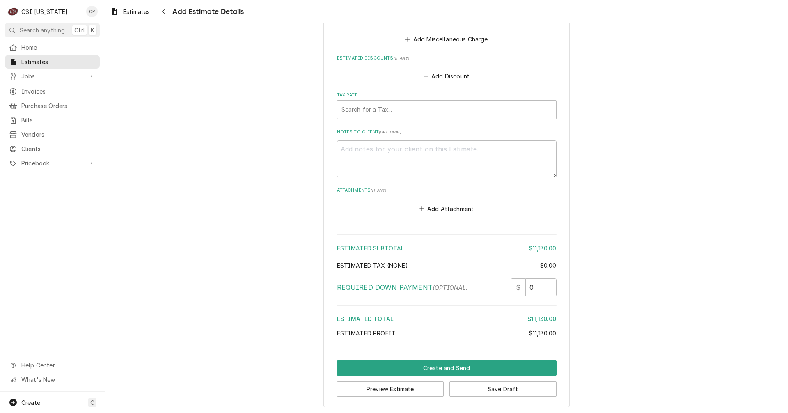
scroll to position [1602, 0]
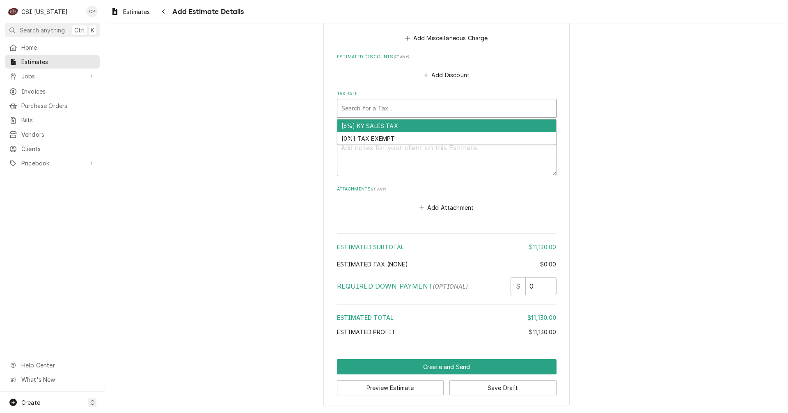
click at [396, 106] on div "Tax Rate" at bounding box center [446, 108] width 211 height 15
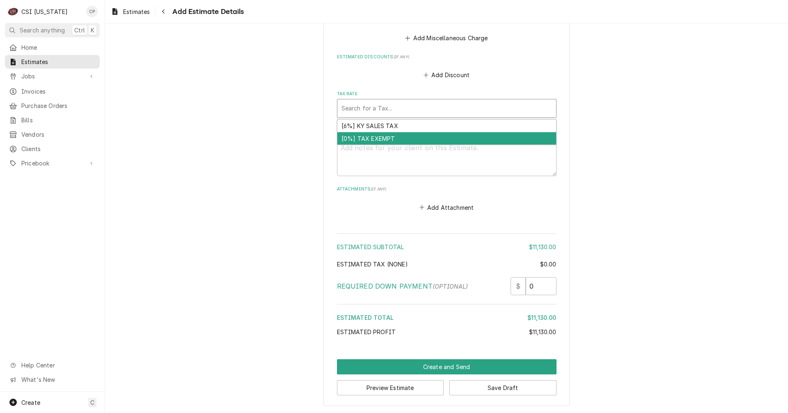
click at [380, 139] on div "[0%] TAX EXEMPT" at bounding box center [446, 138] width 219 height 13
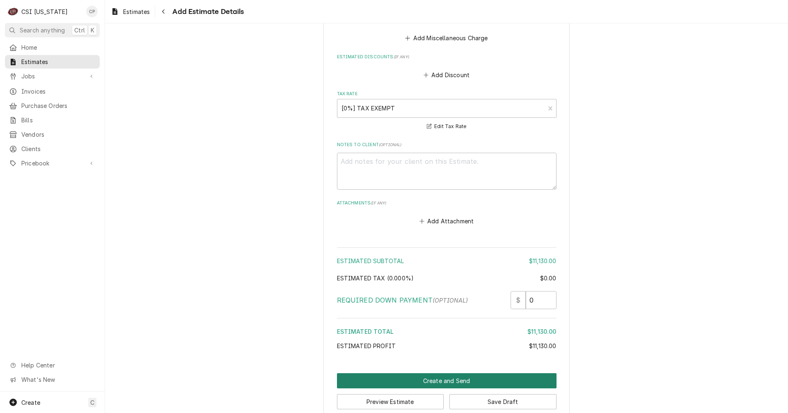
click at [451, 380] on button "Create and Send" at bounding box center [447, 380] width 220 height 15
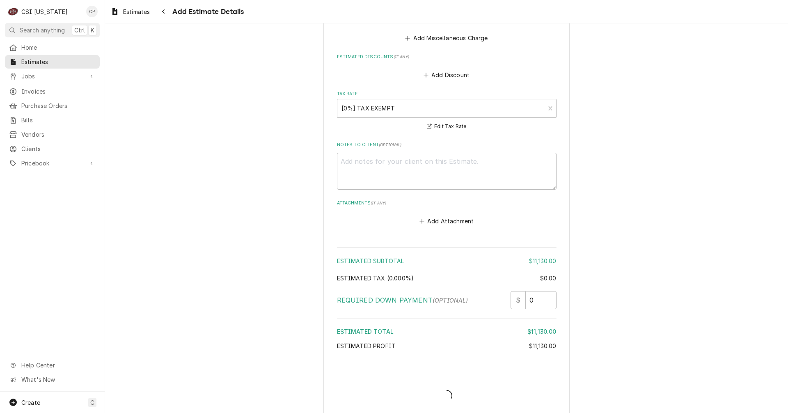
type textarea "x"
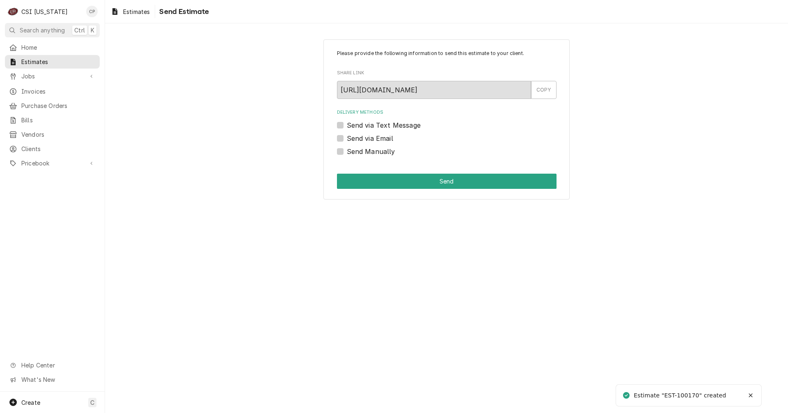
click at [347, 136] on label "Send via Email" at bounding box center [370, 138] width 46 height 10
click at [347, 136] on input "Send via Email" at bounding box center [457, 142] width 220 height 18
checkbox input "true"
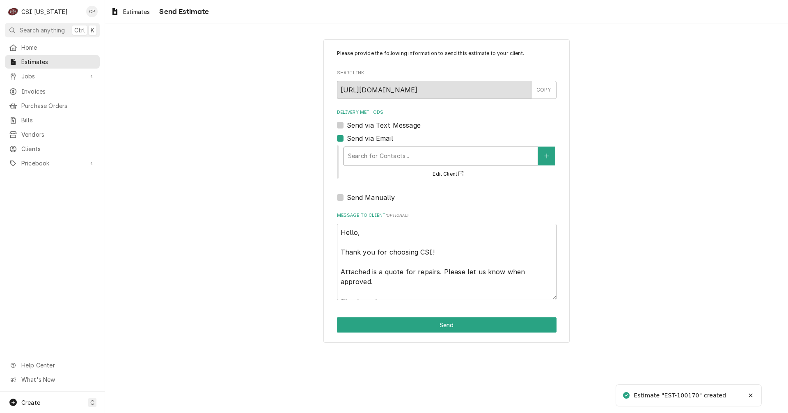
click at [486, 154] on div "Delivery Methods" at bounding box center [440, 156] width 185 height 15
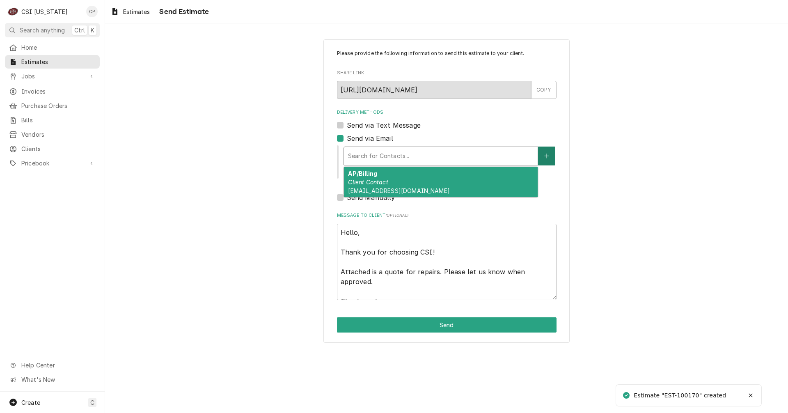
click at [553, 153] on button "Delivery Methods" at bounding box center [546, 155] width 17 height 19
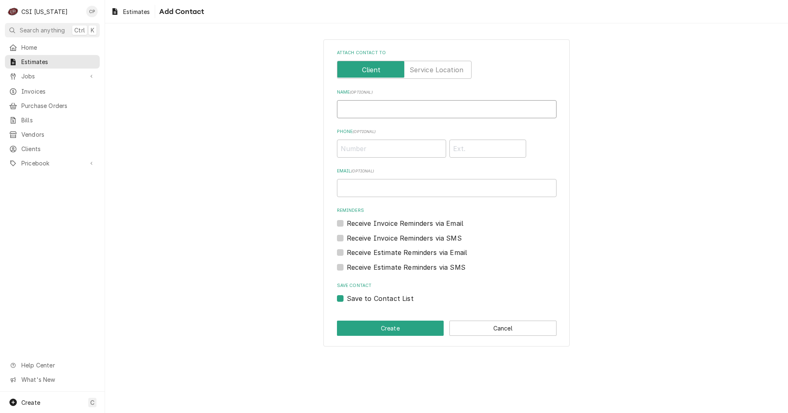
click at [364, 109] on input "Name ( optional )" at bounding box center [447, 109] width 220 height 18
type input "[PERSON_NAME]"
click at [393, 186] on input "Email ( optional )" at bounding box center [447, 188] width 220 height 18
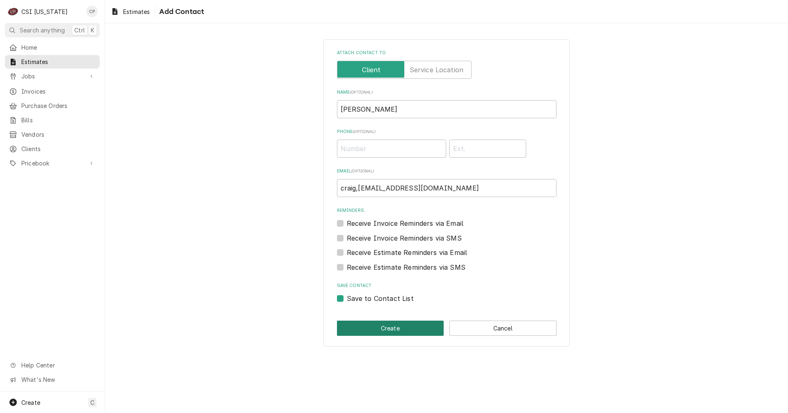
click at [392, 331] on button "Create" at bounding box center [390, 327] width 107 height 15
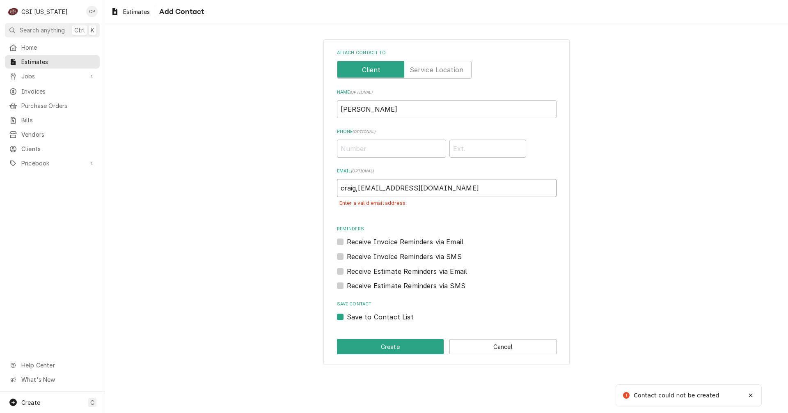
click at [359, 188] on input "craig,pierce@csi1.com" at bounding box center [447, 188] width 220 height 18
type input "[PERSON_NAME][EMAIL_ADDRESS][PERSON_NAME][DOMAIN_NAME]"
click at [552, 259] on div "Receive Invoice Reminders via SMS" at bounding box center [447, 257] width 220 height 10
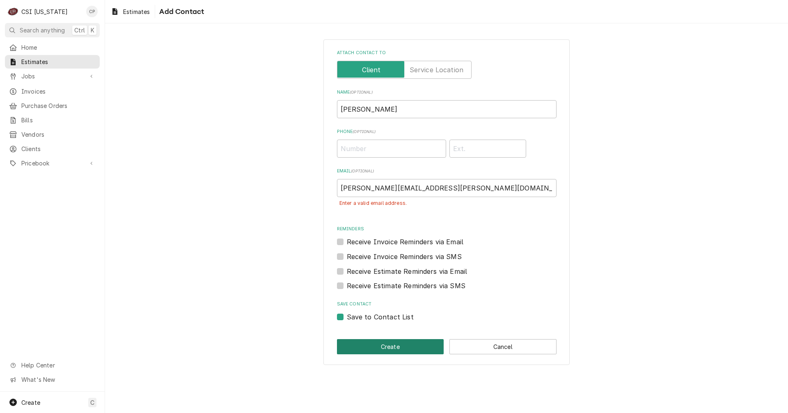
click at [391, 347] on button "Create" at bounding box center [390, 346] width 107 height 15
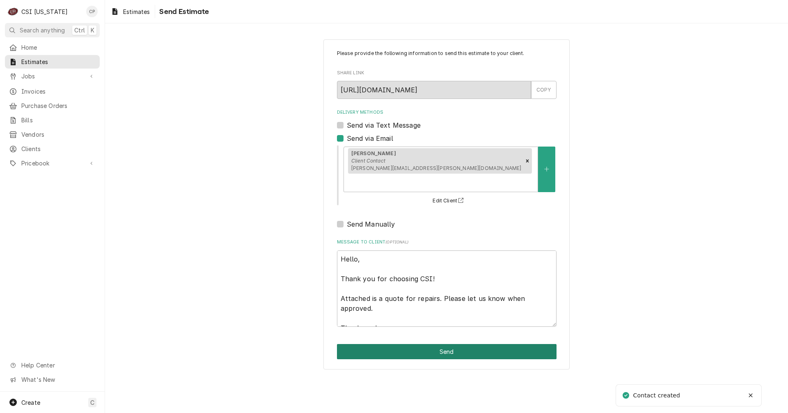
click at [426, 344] on button "Send" at bounding box center [447, 351] width 220 height 15
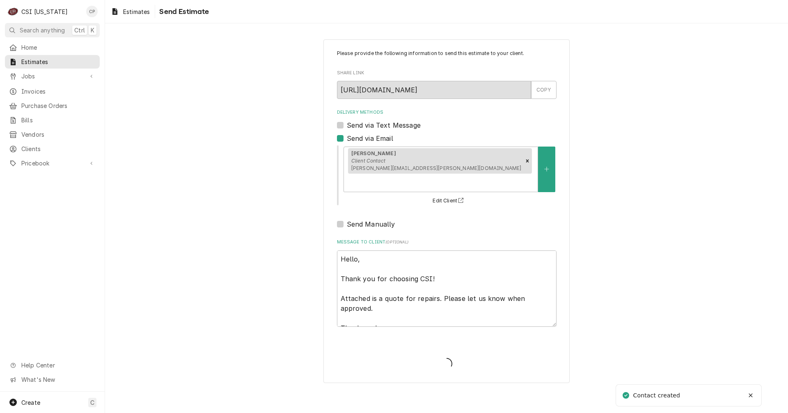
type textarea "x"
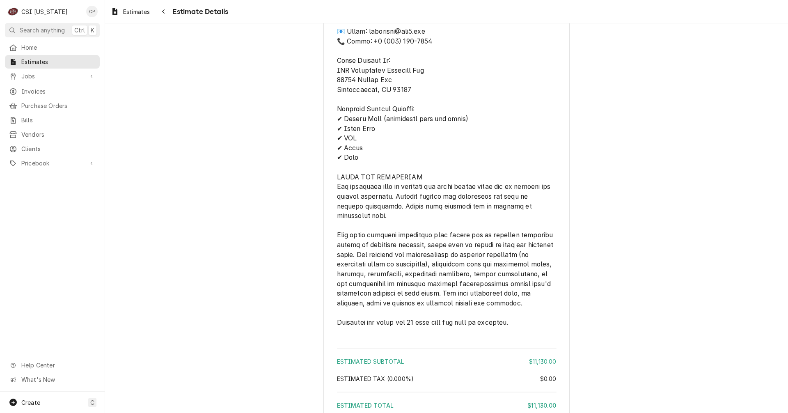
scroll to position [1477, 0]
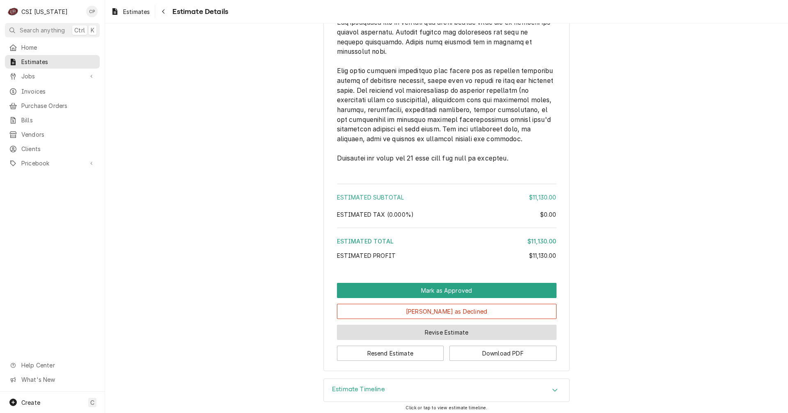
click at [432, 340] on button "Revise Estimate" at bounding box center [447, 332] width 220 height 15
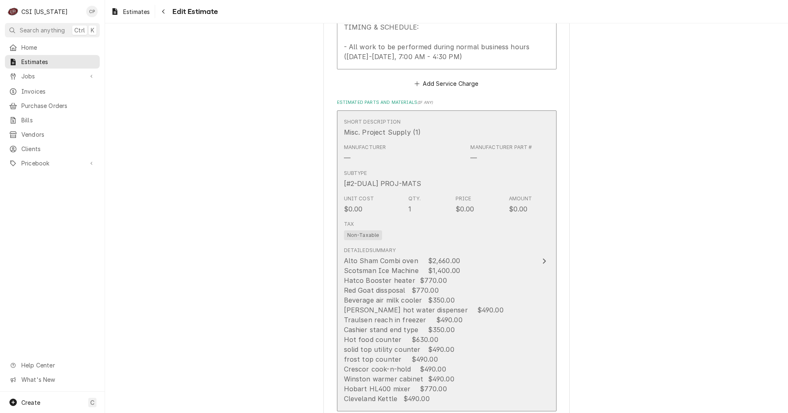
scroll to position [1190, 0]
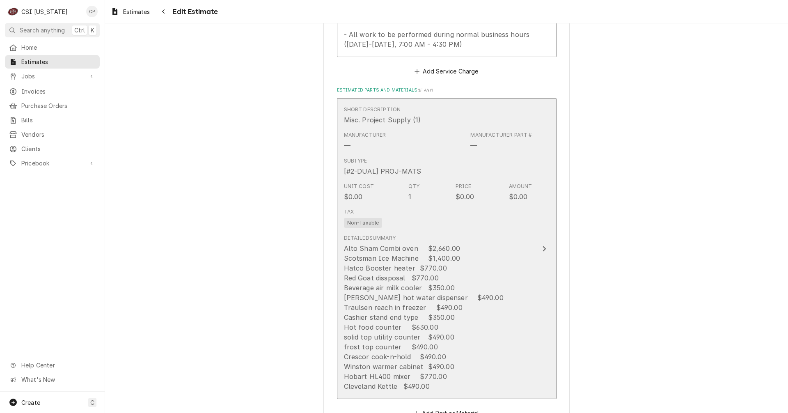
click at [542, 248] on icon "Update Line Item" at bounding box center [543, 248] width 3 height 5
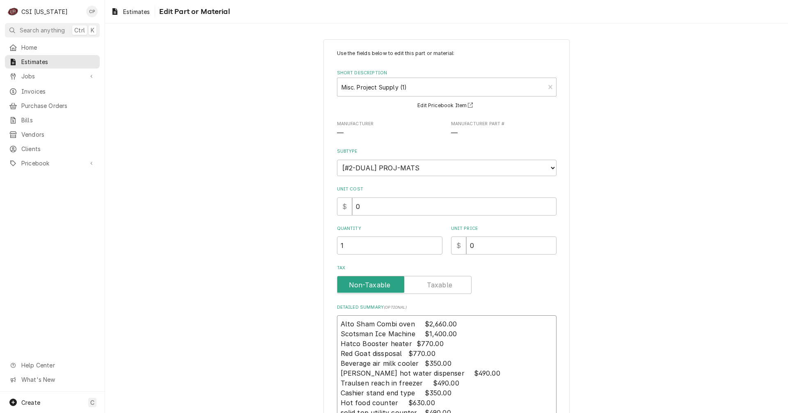
click at [337, 323] on textarea "Alto Sham Combi oven $2,660.00 Scotsman Ice Machine $1,400.00 Hatco Booster hea…" at bounding box center [447, 392] width 220 height 155
type textarea "x"
type textarea "Alto Sham Combi oven $2,660.00 Scotsman Ice Machine $1,400.00 Hatco Booster hea…"
type textarea "x"
type textarea "L Alto Sham Combi oven $2,660.00 Scotsman Ice Machine $1,400.00 Hatco Booster h…"
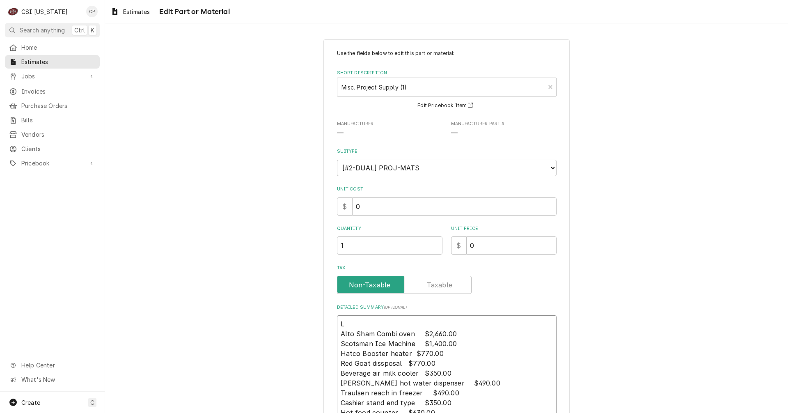
type textarea "x"
type textarea "Li Alto Sham Combi oven $2,660.00 Scotsman Ice Machine $1,400.00 Hatco Booster …"
type textarea "x"
type textarea "Lin Alto Sham Combi oven $2,660.00 Scotsman Ice Machine $1,400.00 Hatco Booster…"
type textarea "x"
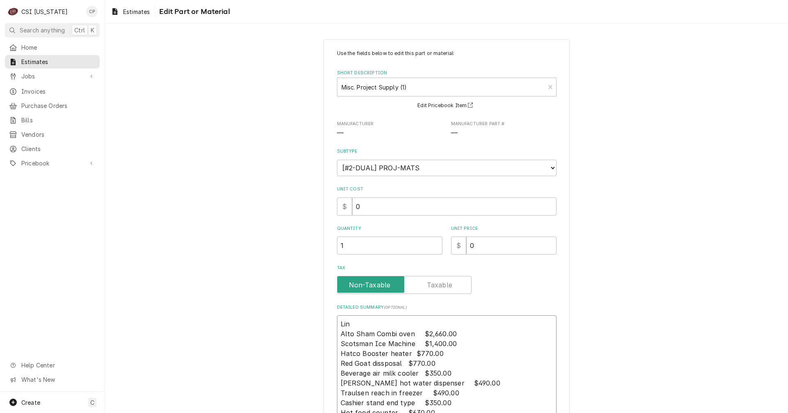
type textarea "Line Alto Sham Combi oven $2,660.00 Scotsman Ice Machine $1,400.00 Hatco Booste…"
type textarea "x"
type textarea "Line Alto Sham Combi oven $2,660.00 Scotsman Ice Machine $1,400.00 Hatco Booste…"
type textarea "x"
type textarea "Line i Alto Sham Combi oven $2,660.00 Scotsman Ice Machine $1,400.00 Hatco Boos…"
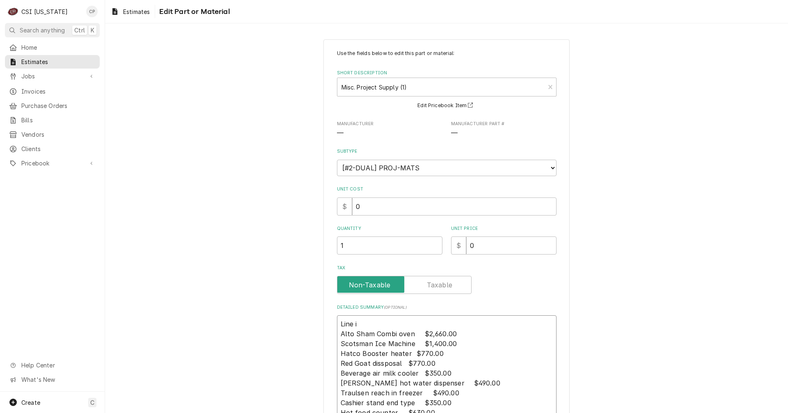
type textarea "x"
type textarea "Line it Alto Sham Combi oven $2,660.00 Scotsman Ice Machine $1,400.00 Hatco Boo…"
type textarea "x"
type textarea "Line ite Alto Sham Combi oven $2,660.00 Scotsman Ice Machine $1,400.00 Hatco Bo…"
type textarea "x"
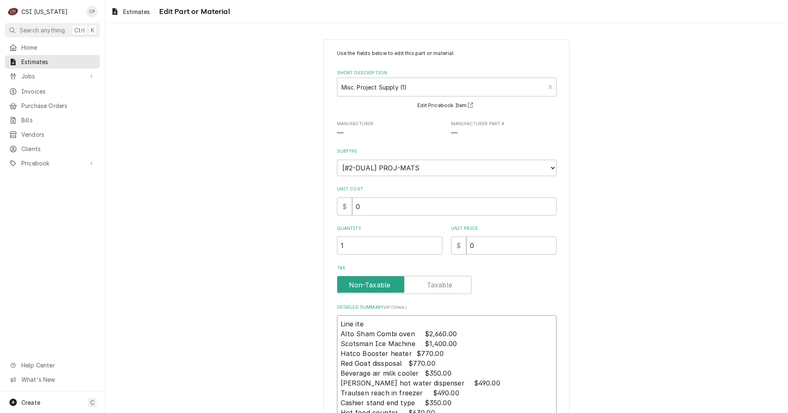
type textarea "Line item Alto Sham Combi oven $2,660.00 Scotsman Ice Machine $1,400.00 Hatco B…"
type textarea "x"
type textarea "Line item Alto Sham Combi oven $2,660.00 Scotsman Ice Machine $1,400.00 Hatco B…"
type textarea "x"
type textarea "Line item p Alto Sham Combi oven $2,660.00 Scotsman Ice Machine $1,400.00 Hatco…"
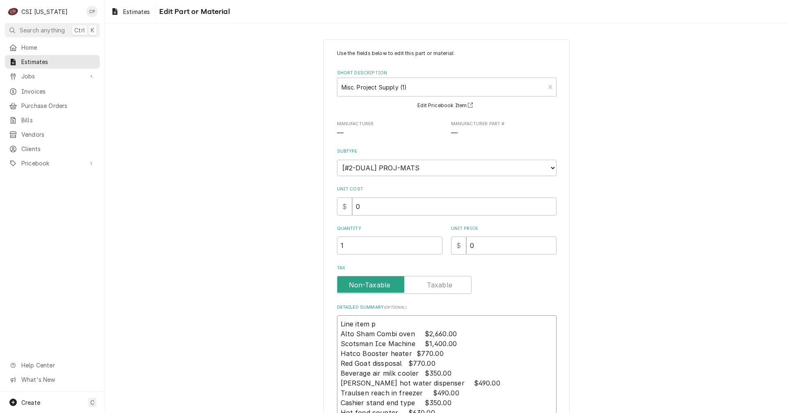
type textarea "x"
type textarea "Line item pr Alto Sham Combi oven $2,660.00 Scotsman Ice Machine $1,400.00 Hatc…"
type textarea "x"
type textarea "Line item pri Alto Sham Combi oven $2,660.00 Scotsman Ice Machine $1,400.00 Hat…"
type textarea "x"
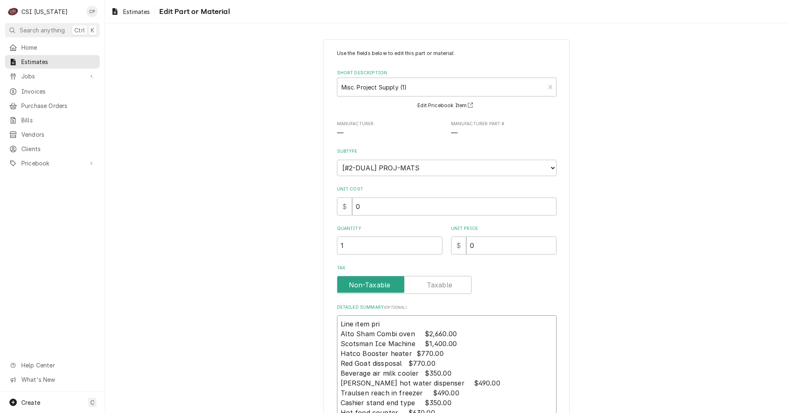
type textarea "Line item pric Alto Sham Combi oven $2,660.00 Scotsman Ice Machine $1,400.00 Ha…"
type textarea "x"
type textarea "Line item prici Alto Sham Combi oven $2,660.00 Scotsman Ice Machine $1,400.00 H…"
type textarea "x"
type textarea "Line item pricin Alto Sham Combi oven $2,660.00 Scotsman Ice Machine $1,400.00 …"
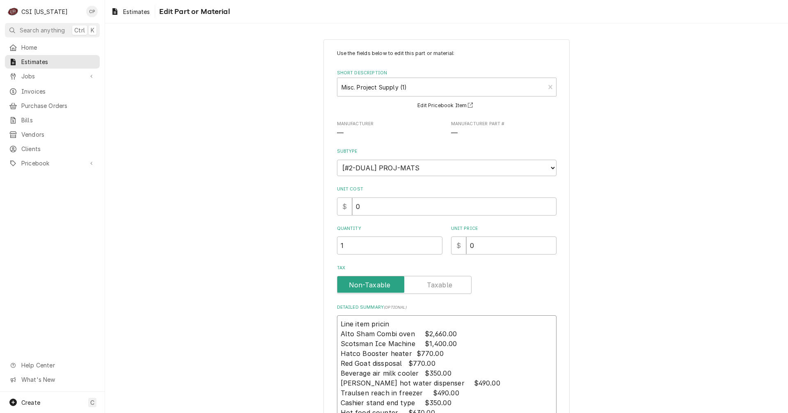
type textarea "x"
type textarea "Line item pricing Alto Sham Combi oven $2,660.00 Scotsman Ice Machine $1,400.00…"
type textarea "x"
type textarea "Line item pricing: Alto Sham Combi oven $2,660.00 Scotsman Ice Machine $1,400.0…"
type textarea "x"
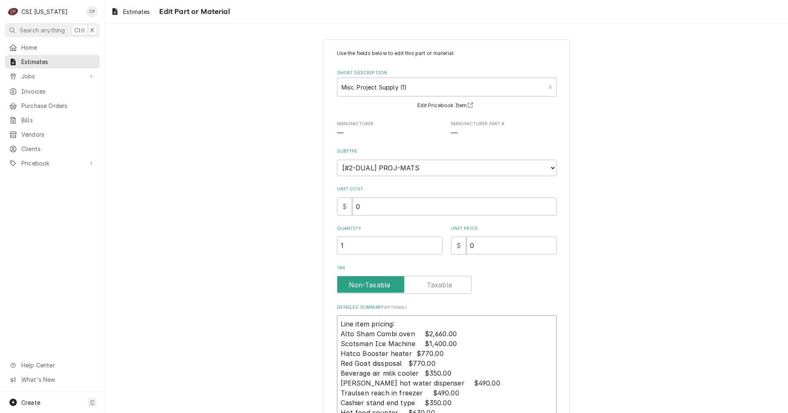
type textarea "Line item pricing: Alto Sham Combi oven $2,660.00 Scotsman Ice Machine $1,400.0…"
type textarea "x"
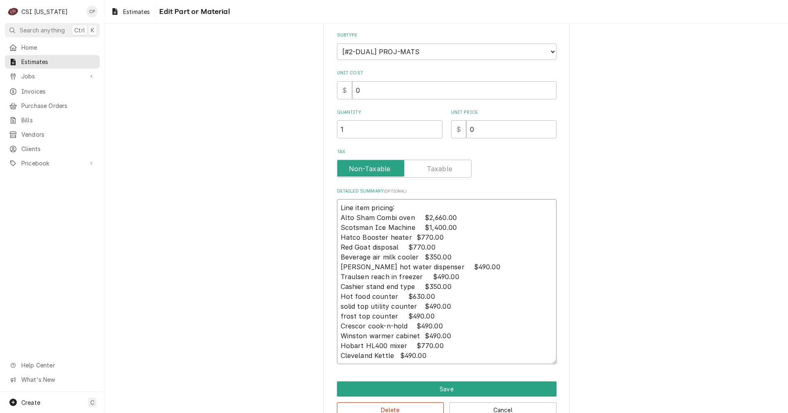
scroll to position [123, 0]
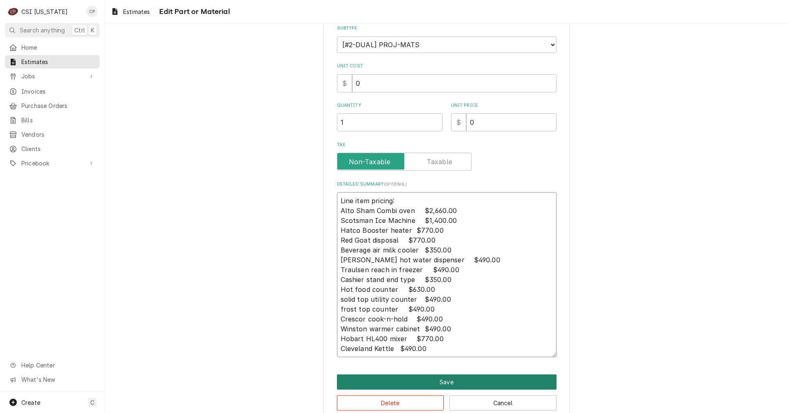
type textarea "Line item pricing: Alto Sham Combi oven $2,660.00 Scotsman Ice Machine $1,400.0…"
click at [428, 381] on button "Save" at bounding box center [447, 381] width 220 height 15
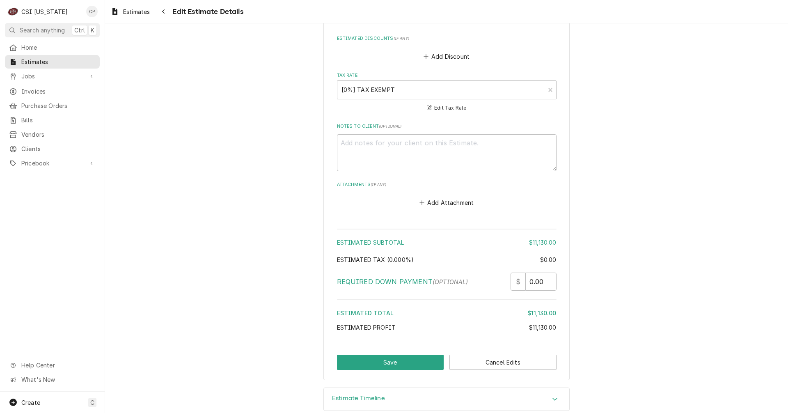
scroll to position [1632, 0]
click at [396, 364] on button "Save" at bounding box center [390, 361] width 107 height 15
type textarea "x"
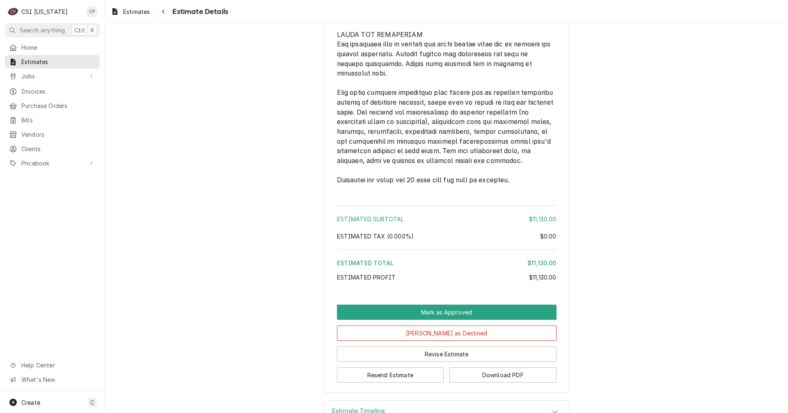
scroll to position [1477, 0]
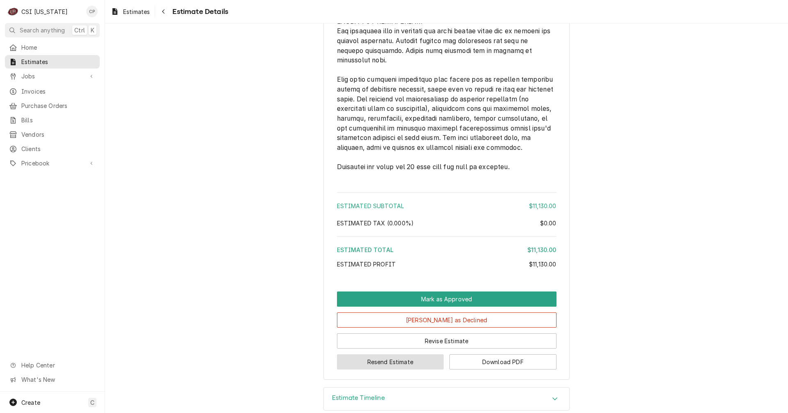
click at [405, 369] on button "Resend Estimate" at bounding box center [390, 361] width 107 height 15
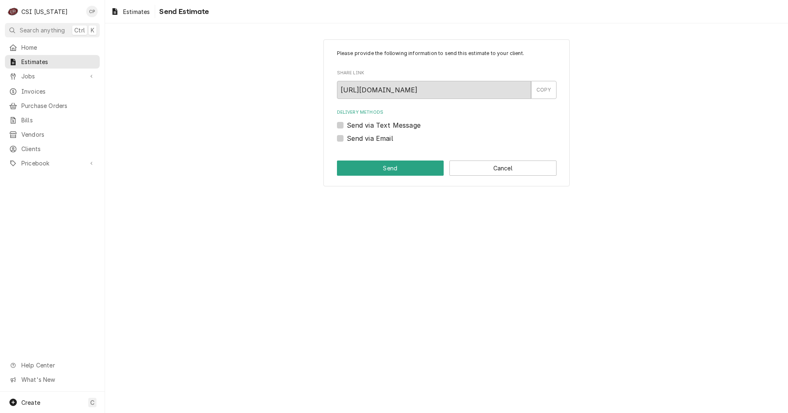
click at [347, 139] on label "Send via Email" at bounding box center [370, 138] width 46 height 10
click at [347, 139] on input "Send via Email" at bounding box center [457, 142] width 220 height 18
checkbox input "true"
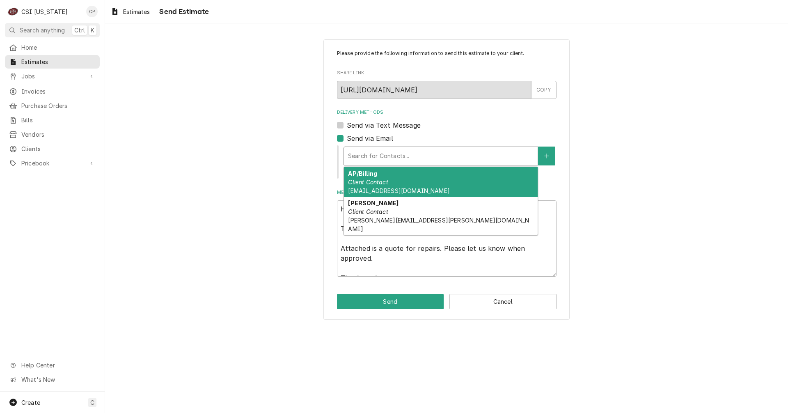
click at [403, 158] on div "Delivery Methods" at bounding box center [440, 156] width 185 height 15
click at [550, 155] on button "Delivery Methods" at bounding box center [546, 155] width 17 height 19
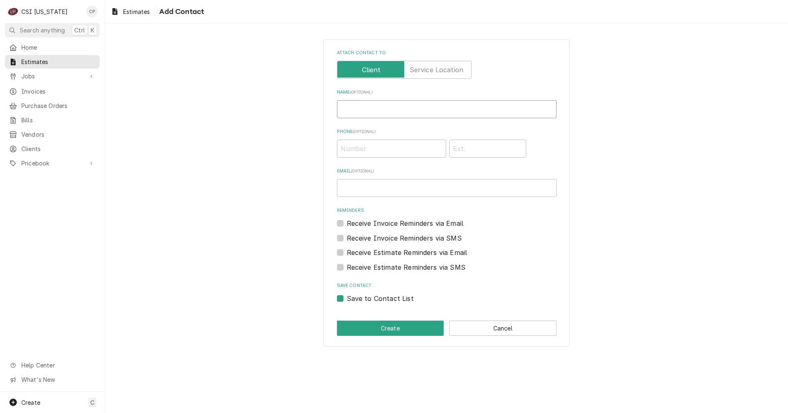
click at [371, 104] on input "Name ( optional )" at bounding box center [447, 109] width 220 height 18
type input "[PERSON_NAME]"
click at [376, 146] on input "Phone ( optional )" at bounding box center [391, 149] width 109 height 18
click at [392, 147] on input "Phone ( optional )" at bounding box center [391, 149] width 109 height 18
type input "[PHONE_NUMBER]"
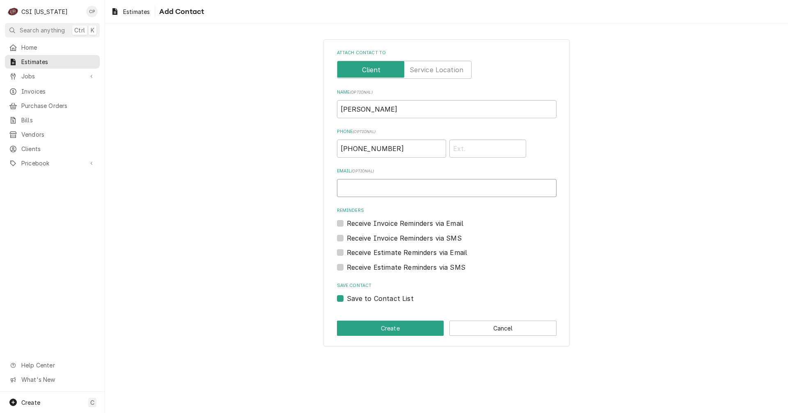
click at [415, 188] on input "Email ( optional )" at bounding box center [447, 188] width 220 height 18
paste input "[EMAIL_ADDRESS][DOMAIN_NAME]"
type input "[EMAIL_ADDRESS][DOMAIN_NAME]"
click at [395, 327] on button "Create" at bounding box center [390, 327] width 107 height 15
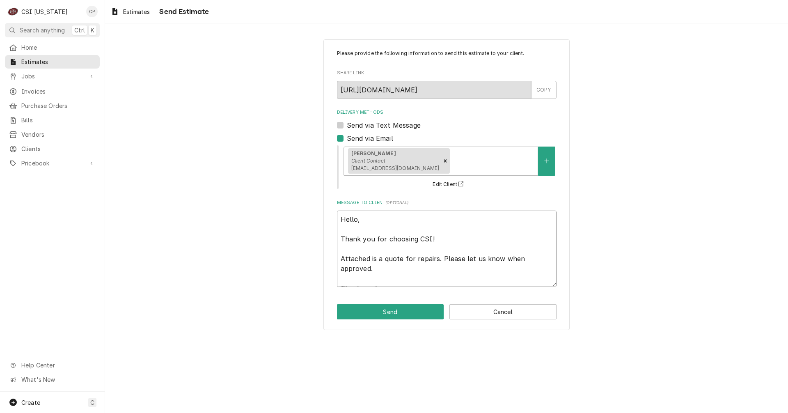
drag, startPoint x: 415, startPoint y: 257, endPoint x: 527, endPoint y: 269, distance: 112.2
click at [527, 269] on textarea "Hello, Thank you for choosing CSI! Attached is a quote for repairs. Please let …" at bounding box center [447, 249] width 220 height 76
paste textarea "Fayette County Public Schools"
type textarea "x"
type textarea "Hello, Thank you for choosing CSI! Attached is a quote for Fayette County Publi…"
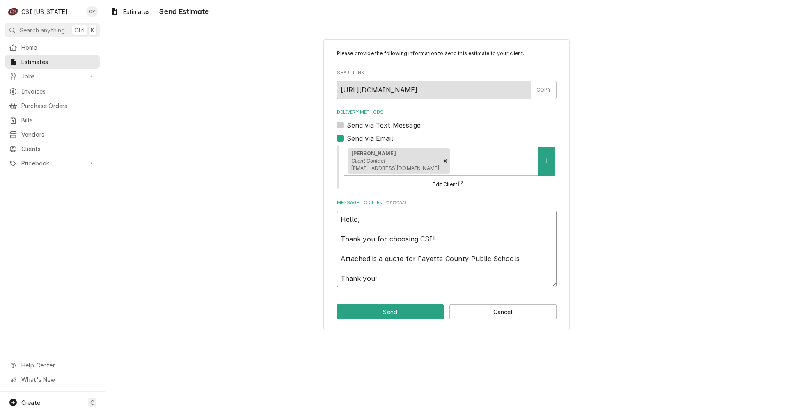
type textarea "x"
type textarea "Hello, Thank you for choosing CSI! Attached is a quote for Fayette County Publi…"
type textarea "x"
type textarea "Hello, Thank you for choosing CSI! Attached is a quote for Fayette County Publi…"
type textarea "x"
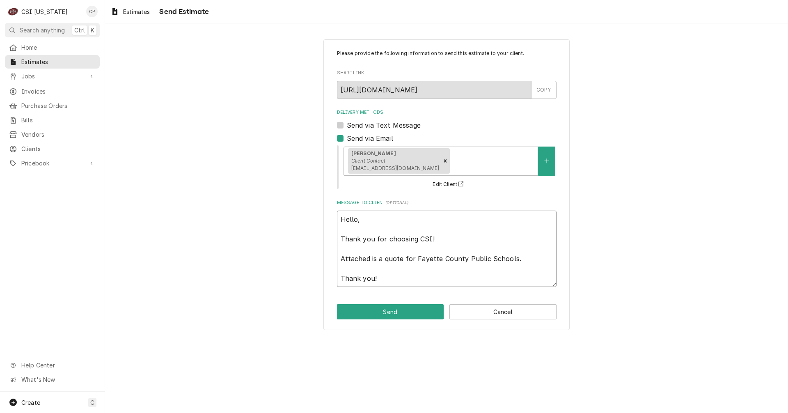
type textarea "Hello, Thank you for choosing CSI! Attached is a quote for Fayette County Publi…"
type textarea "x"
type textarea "Hello, Thank you for choosing CSI! Attached is a quote for Fayette County Publi…"
type textarea "x"
type textarea "Hello, Thank you for choosing CSI! Attached is a quote for Fayette County Publi…"
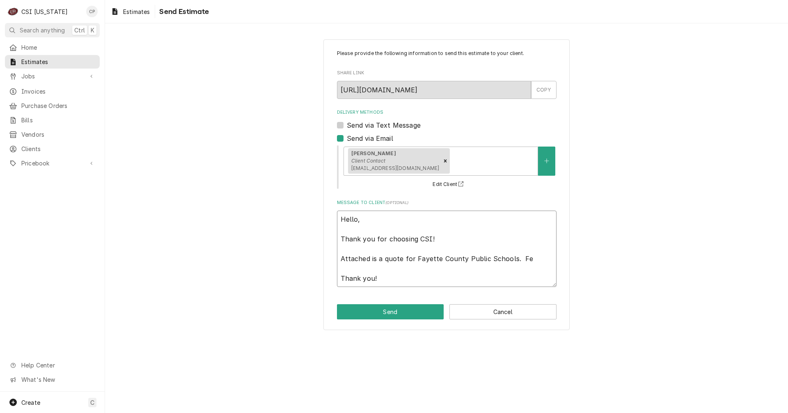
type textarea "x"
type textarea "Hello, Thank you for choosing CSI! Attached is a quote for Fayette County Publi…"
type textarea "x"
type textarea "Hello, Thank you for choosing CSI! Attached is a quote for Fayette County Publi…"
type textarea "x"
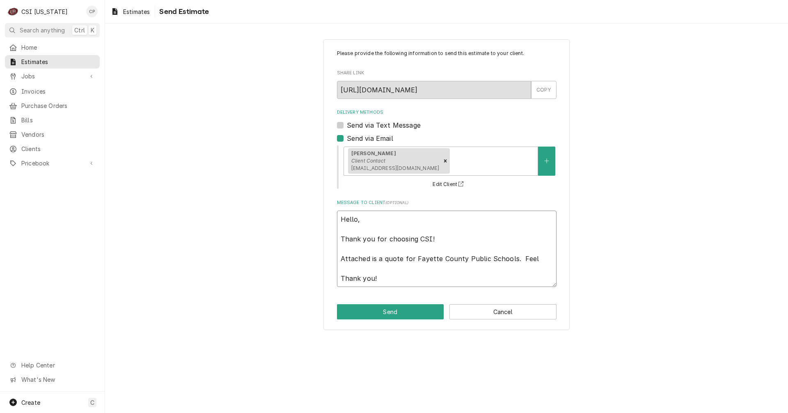
type textarea "Hello, Thank you for choosing CSI! Attached is a quote for Fayette County Publi…"
type textarea "x"
type textarea "Hello, Thank you for choosing CSI! Attached is a quote for Fayette County Publi…"
type textarea "x"
type textarea "Hello, Thank you for choosing CSI! Attached is a quote for Fayette County Publi…"
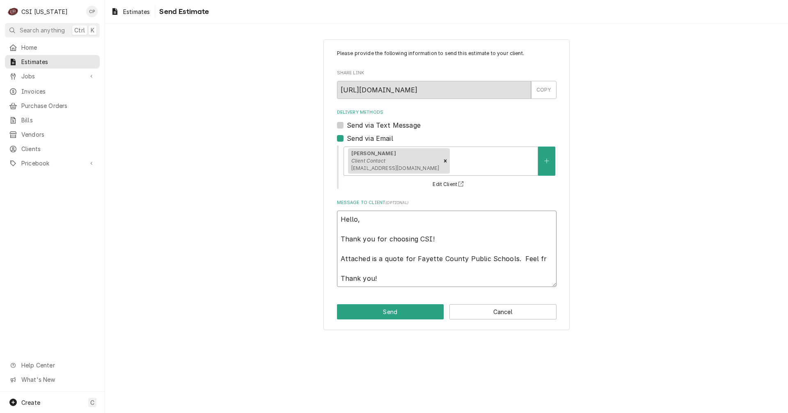
type textarea "x"
type textarea "Hello, Thank you for choosing CSI! Attached is a quote for Fayette County Publi…"
type textarea "x"
type textarea "Hello, Thank you for choosing CSI! Attached is a quote for Fayette County Publi…"
type textarea "x"
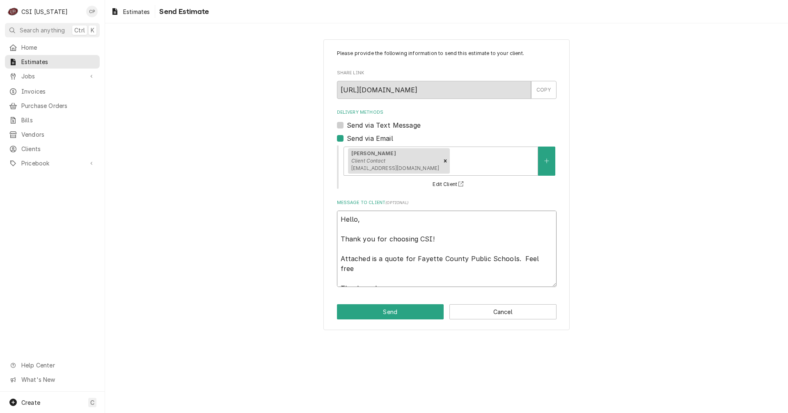
type textarea "Hello, Thank you for choosing CSI! Attached is a quote for Fayette County Publi…"
type textarea "x"
type textarea "Hello, Thank you for choosing CSI! Attached is a quote for Fayette County Publi…"
type textarea "x"
type textarea "Hello, Thank you for choosing CSI! Attached is a quote for Fayette County Publi…"
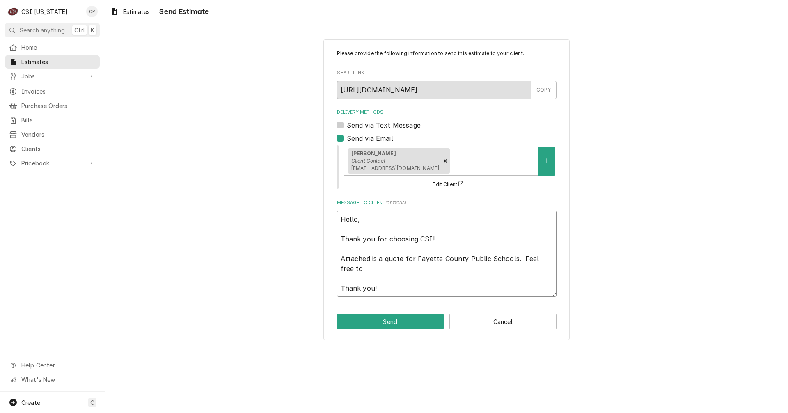
type textarea "x"
type textarea "Hello, Thank you for choosing CSI! Attached is a quote for Fayette County Publi…"
type textarea "x"
type textarea "Hello, Thank you for choosing CSI! Attached is a quote for Fayette County Publi…"
type textarea "x"
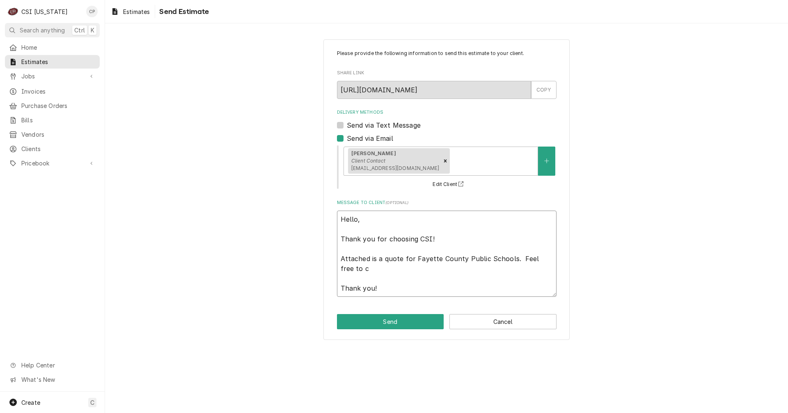
type textarea "Hello, Thank you for choosing CSI! Attached is a quote for Fayette County Publi…"
type textarea "x"
type textarea "Hello, Thank you for choosing CSI! Attached is a quote for Fayette County Publi…"
type textarea "x"
type textarea "Hello, Thank you for choosing CSI! Attached is a quote for Fayette County Publi…"
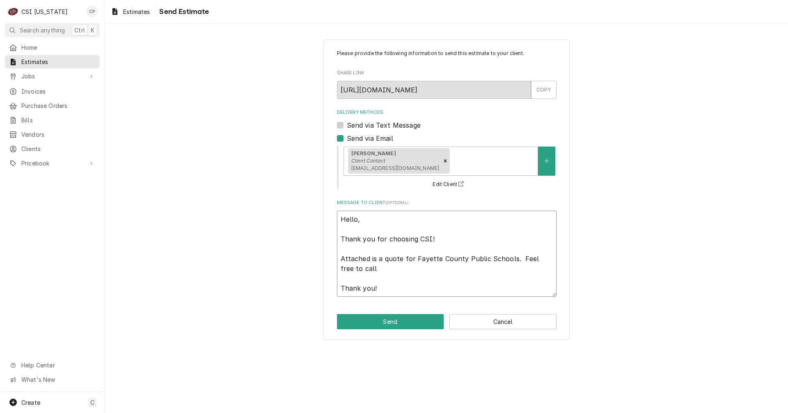
type textarea "x"
type textarea "Hello, Thank you for choosing CSI! Attached is a quote for Fayette County Publi…"
type textarea "x"
type textarea "Hello, Thank you for choosing CSI! Attached is a quote for Fayette County Publi…"
type textarea "x"
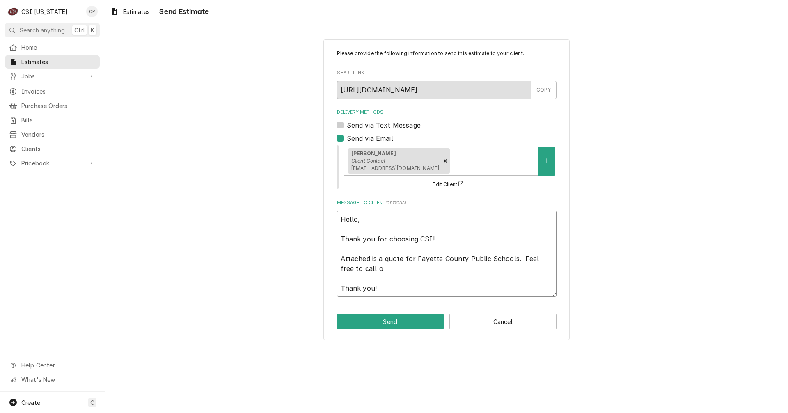
type textarea "Hello, Thank you for choosing CSI! Attached is a quote for Fayette County Publi…"
type textarea "x"
type textarea "Hello, Thank you for choosing CSI! Attached is a quote for Fayette County Publi…"
type textarea "x"
type textarea "Hello, Thank you for choosing CSI! Attached is a quote for Fayette County Publi…"
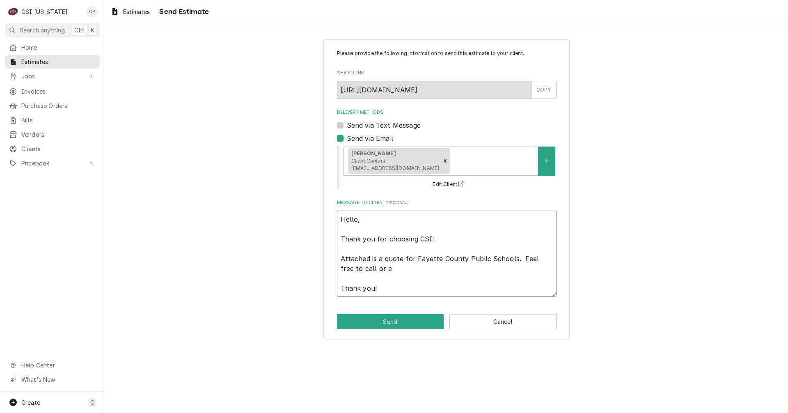
type textarea "x"
type textarea "Hello, Thank you for choosing CSI! Attached is a quote for Fayette County Publi…"
type textarea "x"
type textarea "Hello, Thank you for choosing CSI! Attached is a quote for Fayette County Publi…"
type textarea "x"
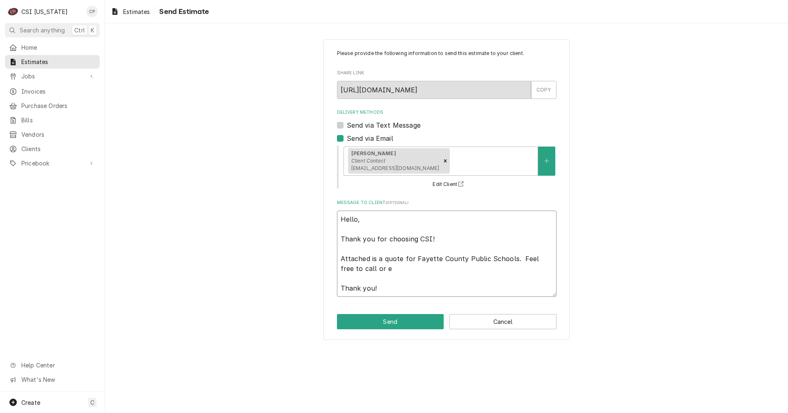
type textarea "Hello, Thank you for choosing CSI! Attached is a quote for Fayette County Publi…"
type textarea "x"
type textarea "Hello, Thank you for choosing CSI! Attached is a quote for Fayette County Publi…"
type textarea "x"
type textarea "Hello, Thank you for choosing CSI! Attached is a quote for Fayette County Publi…"
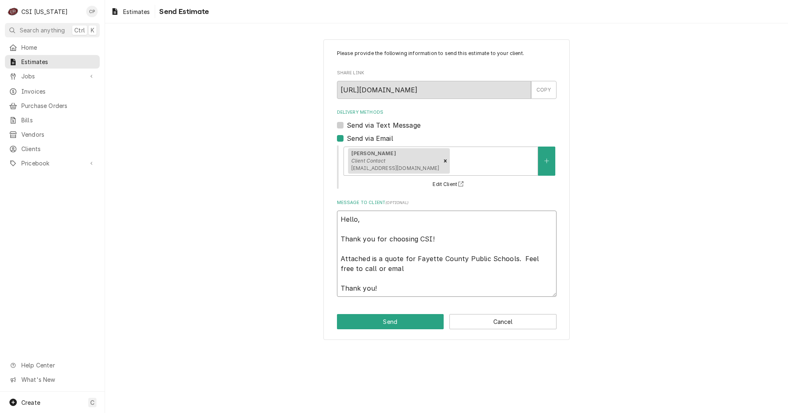
type textarea "x"
type textarea "Hello, Thank you for choosing CSI! Attached is a quote for Fayette County Publi…"
type textarea "x"
type textarea "Hello, Thank you for choosing CSI! Attached is a quote for Fayette County Publi…"
type textarea "x"
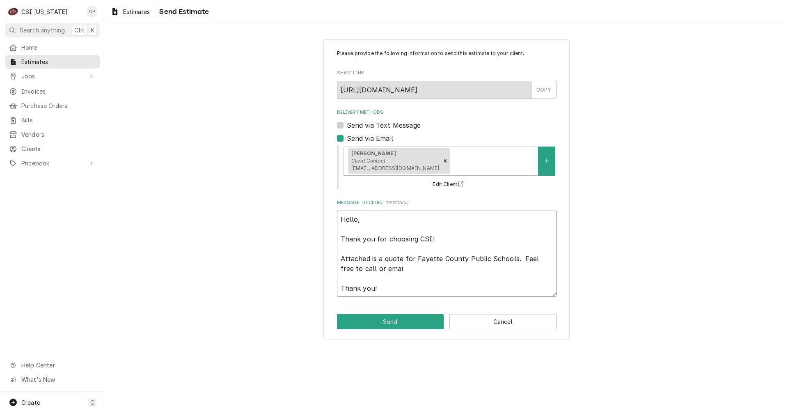
type textarea "Hello, Thank you for choosing CSI! Attached is a quote for Fayette County Publi…"
type textarea "x"
type textarea "Hello, Thank you for choosing CSI! Attached is a quote for Fayette County Publi…"
type textarea "x"
type textarea "Hello, Thank you for choosing CSI! Attached is a quote for Fayette County Publi…"
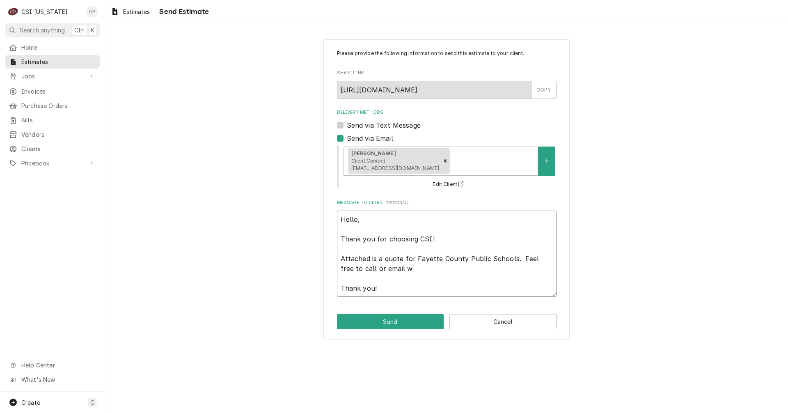
type textarea "x"
type textarea "Hello, Thank you for choosing CSI! Attached is a quote for Fayette County Publi…"
type textarea "x"
type textarea "Hello, Thank you for choosing CSI! Attached is a quote for Fayette County Publi…"
type textarea "x"
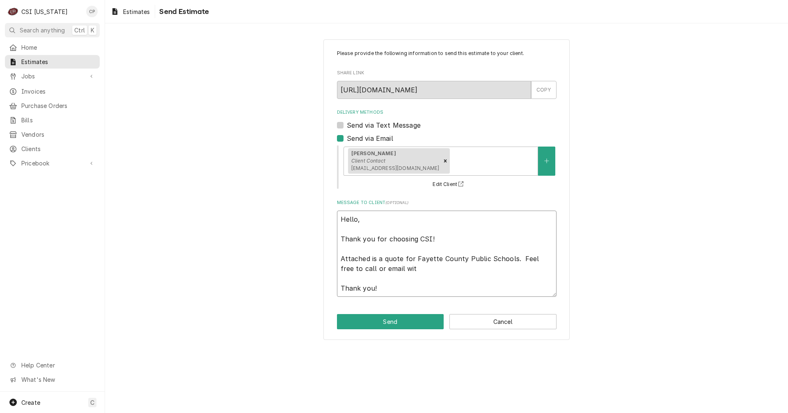
type textarea "Hello, Thank you for choosing CSI! Attached is a quote for Fayette County Publi…"
type textarea "x"
type textarea "Hello, Thank you for choosing CSI! Attached is a quote for Fayette County Publi…"
type textarea "x"
type textarea "Hello, Thank you for choosing CSI! Attached is a quote for Fayette County Publi…"
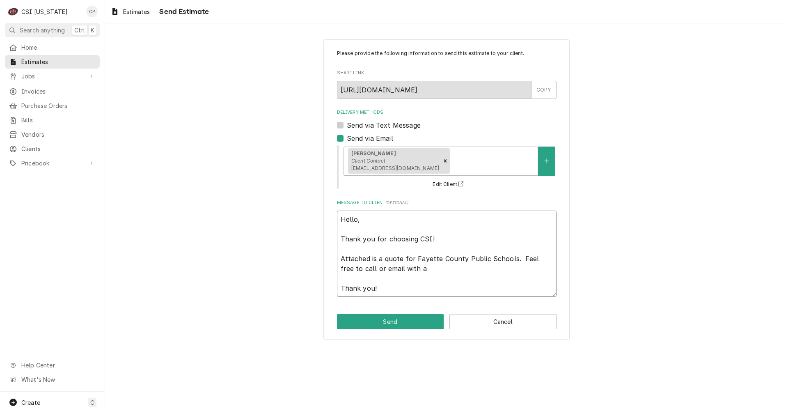
type textarea "x"
type textarea "Hello, Thank you for choosing CSI! Attached is a quote for Fayette County Publi…"
type textarea "x"
type textarea "Hello, Thank you for choosing CSI! Attached is a quote for Fayette County Publi…"
type textarea "x"
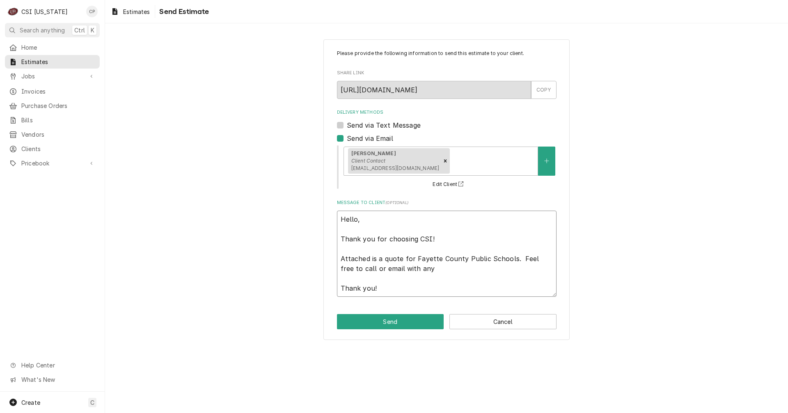
type textarea "Hello, Thank you for choosing CSI! Attached is a quote for Fayette County Publi…"
type textarea "x"
type textarea "Hello, Thank you for choosing CSI! Attached is a quote for Fayette County Publi…"
type textarea "x"
type textarea "Hello, Thank you for choosing CSI! Attached is a quote for Fayette County Publi…"
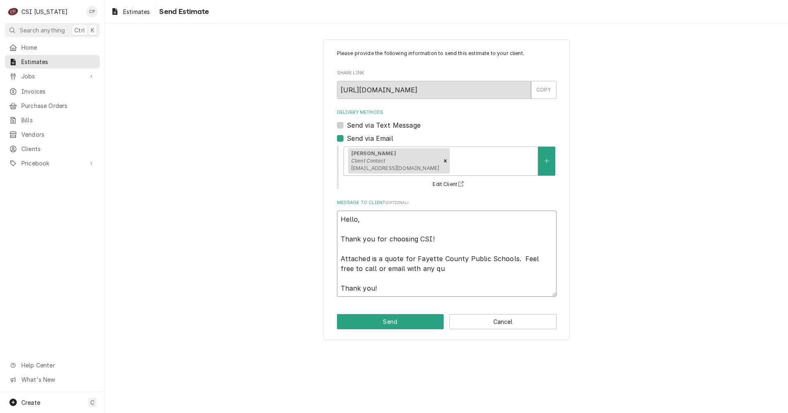
type textarea "x"
type textarea "Hello, Thank you for choosing CSI! Attached is a quote for Fayette County Publi…"
type textarea "x"
type textarea "Hello, Thank you for choosing CSI! Attached is a quote for Fayette County Publi…"
type textarea "x"
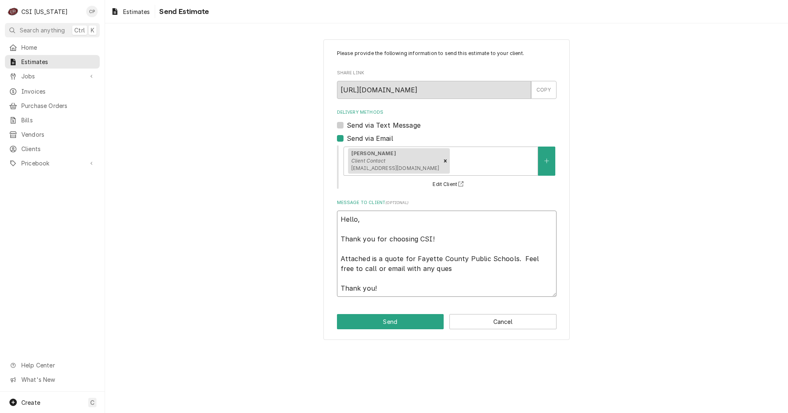
type textarea "Hello, Thank you for choosing CSI! Attached is a quote for Fayette County Publi…"
type textarea "x"
type textarea "Hello, Thank you for choosing CSI! Attached is a quote for Fayette County Publi…"
type textarea "x"
type textarea "Hello, Thank you for choosing CSI! Attached is a quote for Fayette County Publi…"
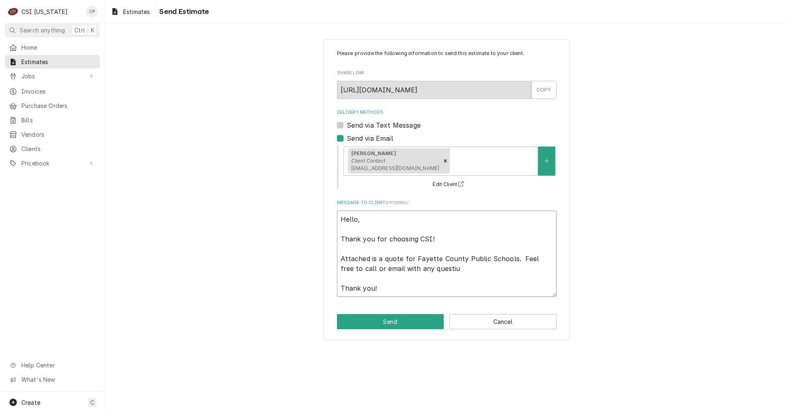
type textarea "x"
type textarea "Hello, Thank you for choosing CSI! Attached is a quote for Fayette County Publi…"
type textarea "x"
type textarea "Hello, Thank you for choosing CSI! Attached is a quote for Fayette County Publi…"
type textarea "x"
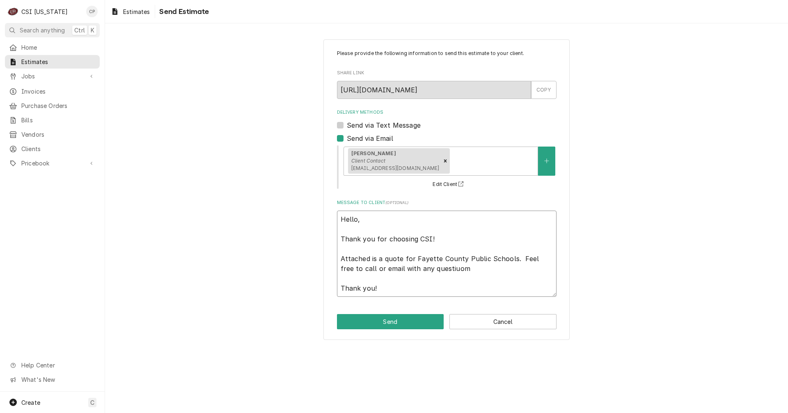
type textarea "Hello, Thank you for choosing CSI! Attached is a quote for Fayette County Publi…"
type textarea "x"
type textarea "Hello, Thank you for choosing CSI! Attached is a quote for Fayette County Publi…"
type textarea "x"
type textarea "Hello, Thank you for choosing CSI! Attached is a quote for Fayette County Publi…"
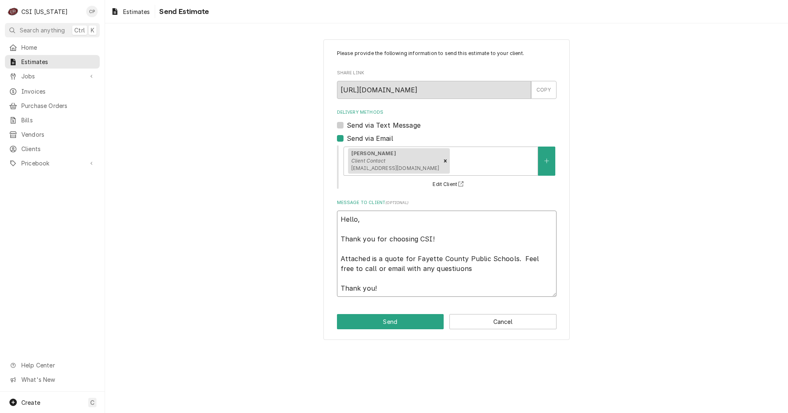
type textarea "x"
type textarea "Hello, Thank you for choosing CSI! Attached is a quote for Fayette County Publi…"
click at [454, 268] on textarea "Hello, Thank you for choosing CSI! Attached is a quote for Fayette County Publi…" at bounding box center [447, 254] width 220 height 86
type textarea "x"
type textarea "Hello, Thank you for choosing CSI! Attached is a quote for Fayette County Publi…"
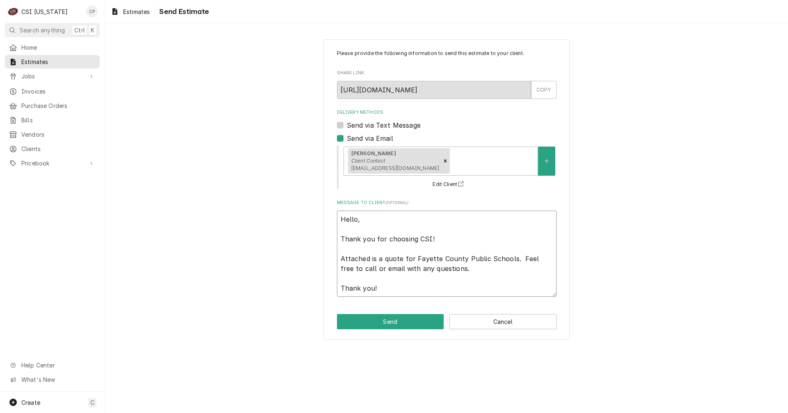
type textarea "x"
type textarea "Hello, Thank you for choosing CSI! Attached is a quote for Fayette County Publi…"
click at [409, 318] on button "Send" at bounding box center [390, 321] width 107 height 15
type textarea "x"
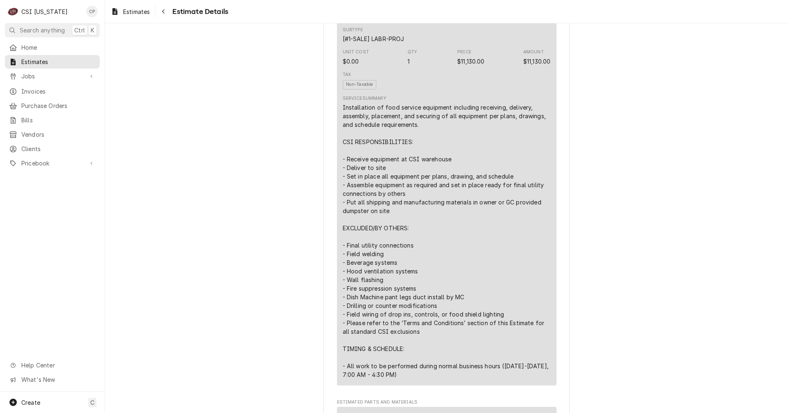
scroll to position [369, 0]
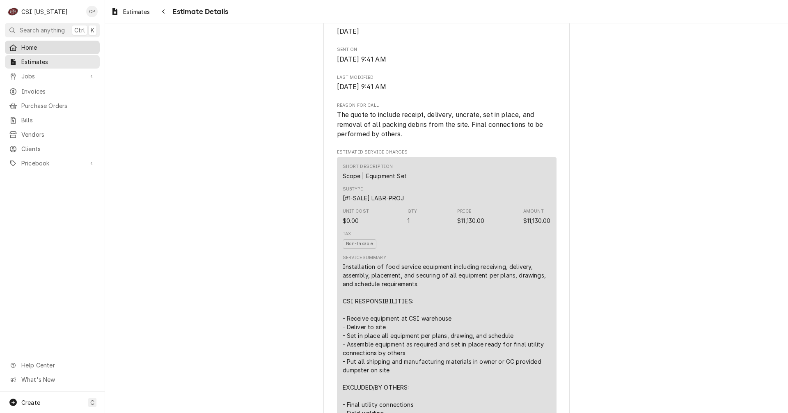
click at [34, 48] on span "Home" at bounding box center [58, 47] width 74 height 9
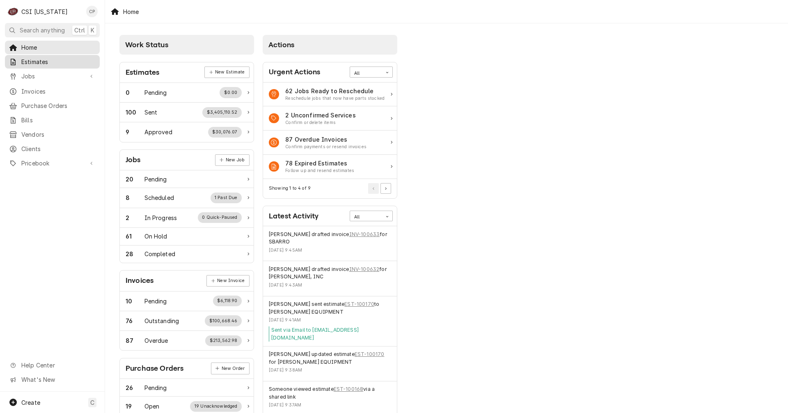
click at [45, 59] on span "Estimates" at bounding box center [58, 61] width 74 height 9
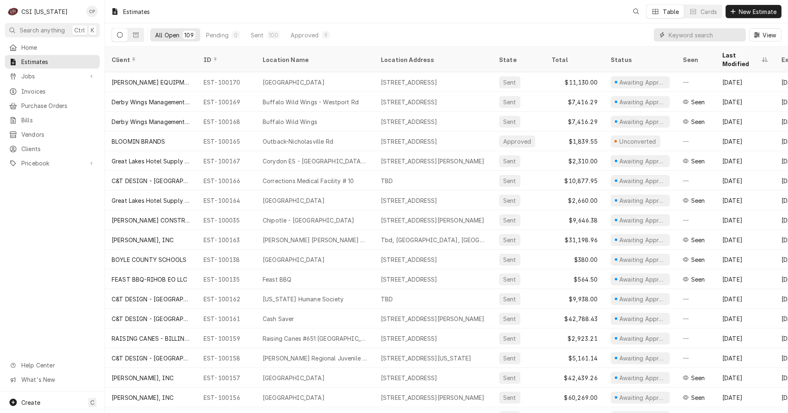
click at [681, 35] on input "Dynamic Content Wrapper" at bounding box center [704, 34] width 73 height 13
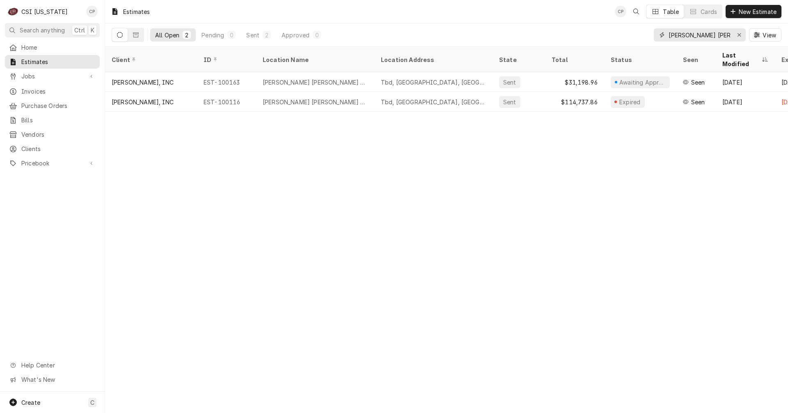
type input "[PERSON_NAME] [PERSON_NAME]"
click at [738, 34] on icon "Erase input" at bounding box center [739, 35] width 5 height 6
